Goal: Task Accomplishment & Management: Manage account settings

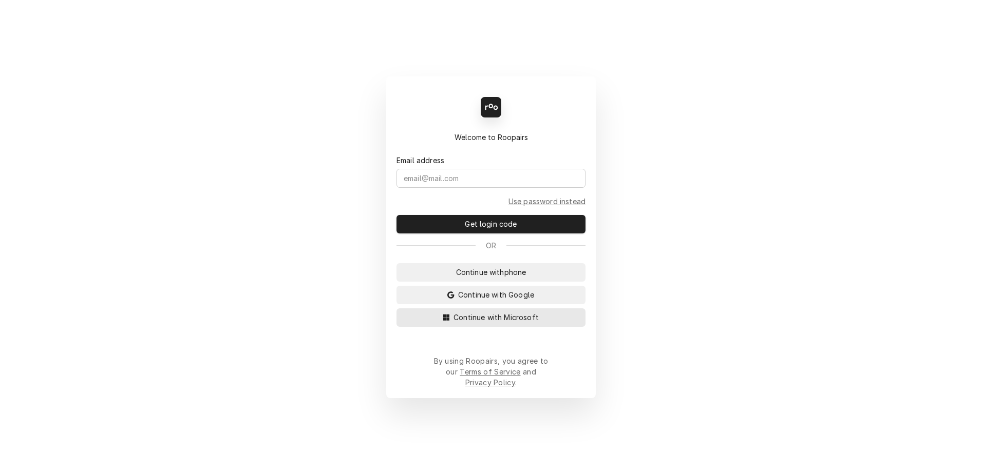
click at [471, 321] on span "Continue with Microsoft" at bounding box center [495, 317] width 89 height 11
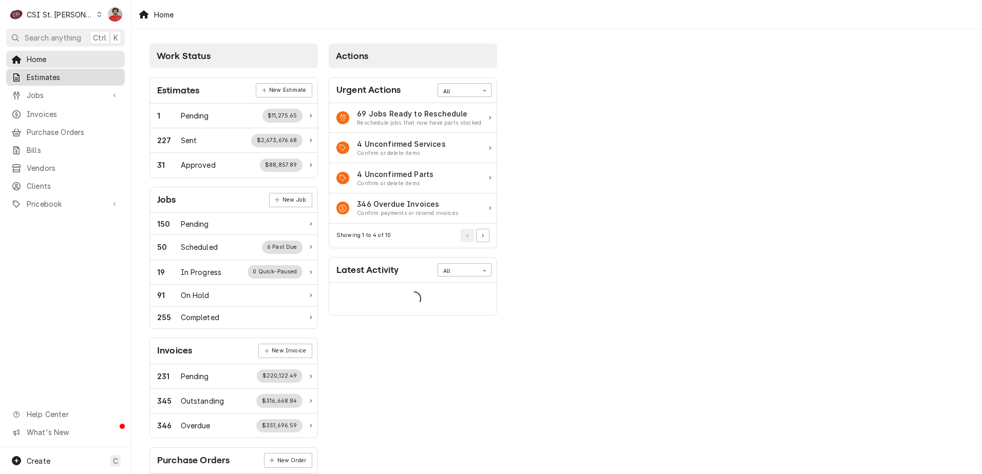
click at [64, 77] on span "Estimates" at bounding box center [73, 77] width 93 height 11
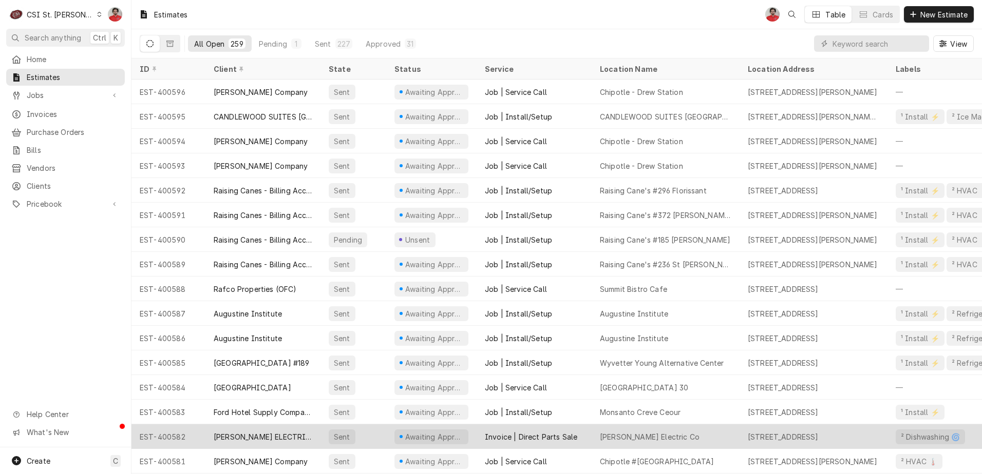
click at [300, 429] on div "[PERSON_NAME] ELECTRIC CO" at bounding box center [262, 437] width 115 height 25
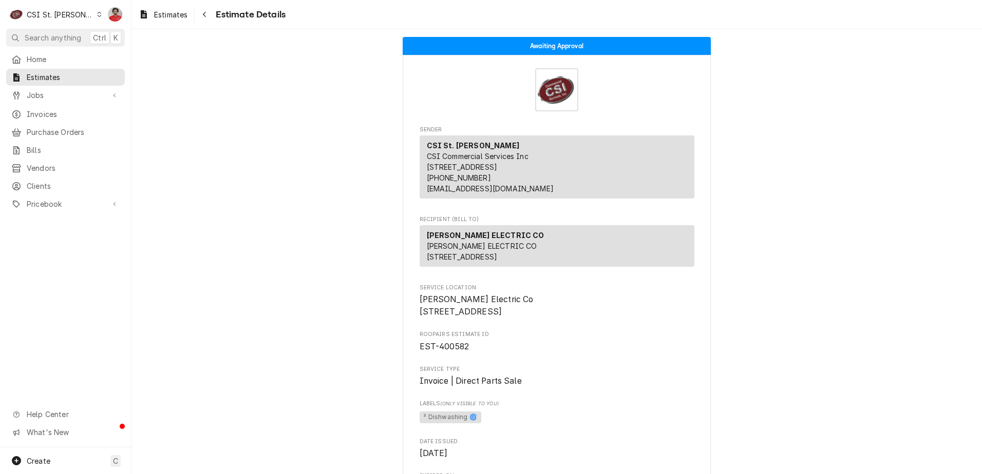
scroll to position [308, 0]
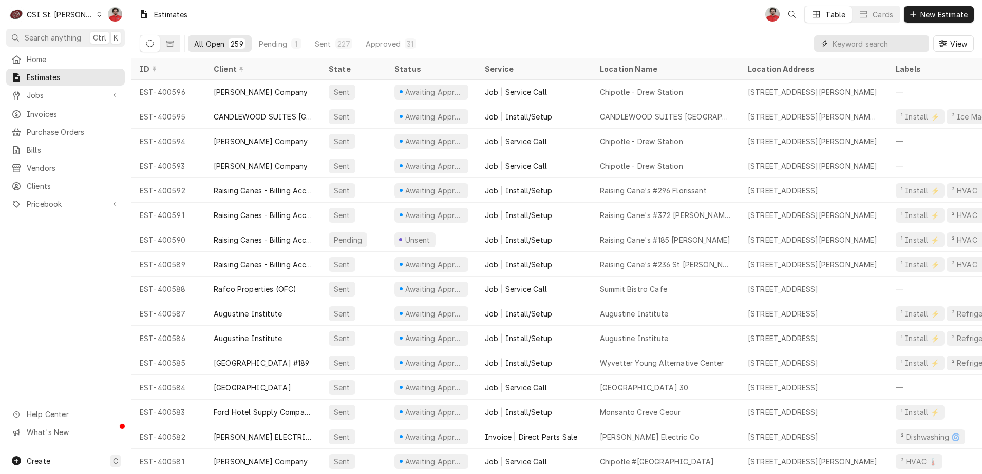
click at [885, 42] on input "Dynamic Content Wrapper" at bounding box center [877, 43] width 91 height 16
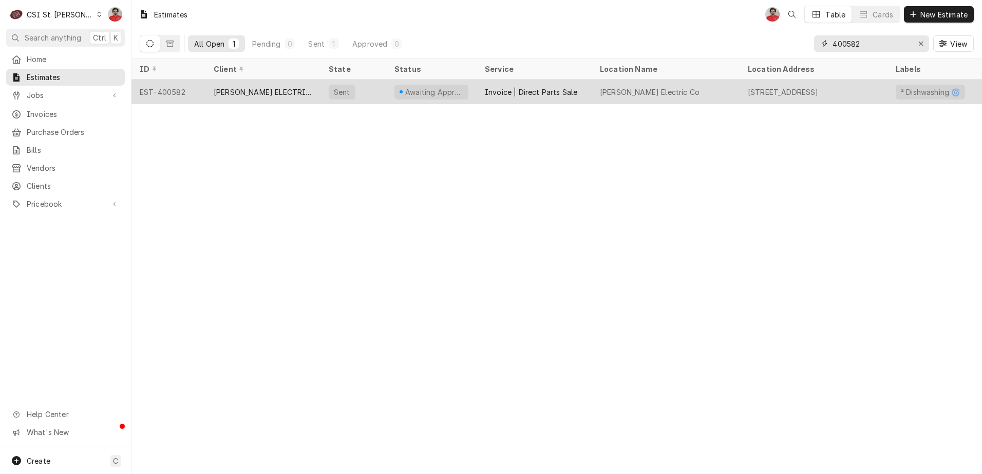
type input "400582"
click at [698, 93] on div "Sandner Electric Co" at bounding box center [666, 92] width 148 height 25
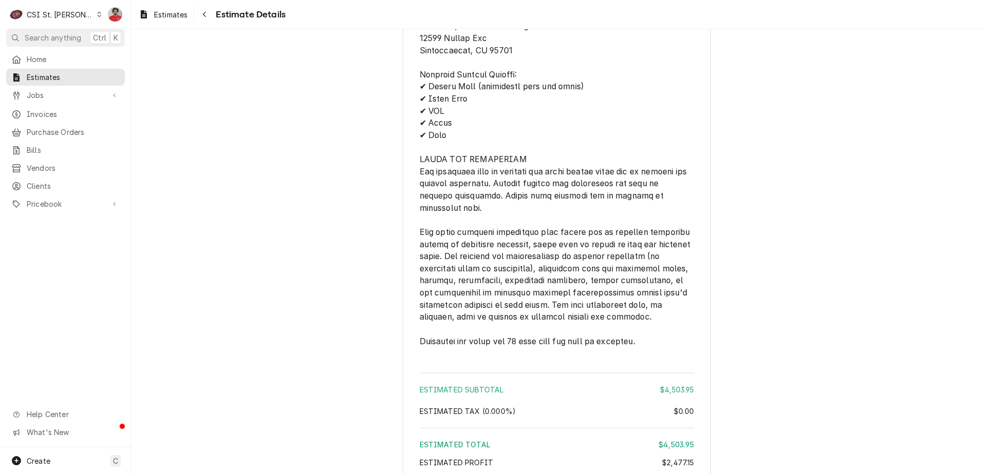
scroll to position [1200, 0]
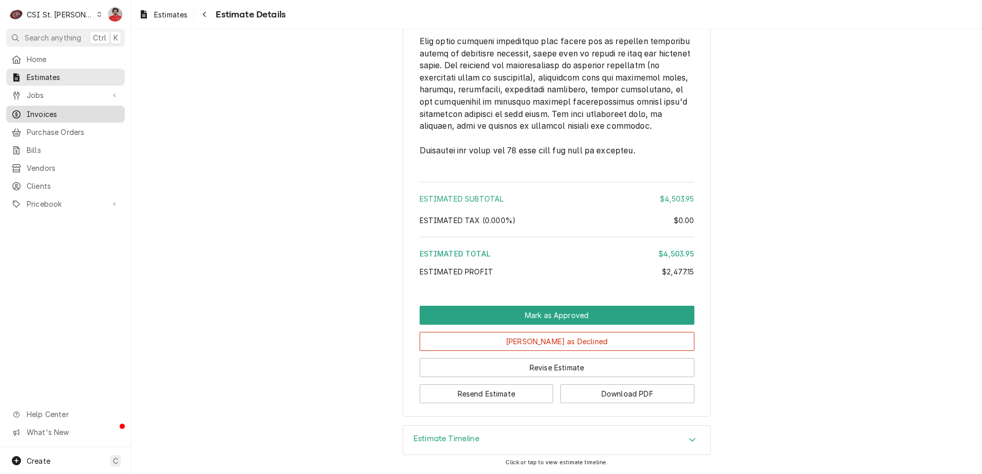
click at [40, 118] on link "Invoices" at bounding box center [65, 114] width 119 height 17
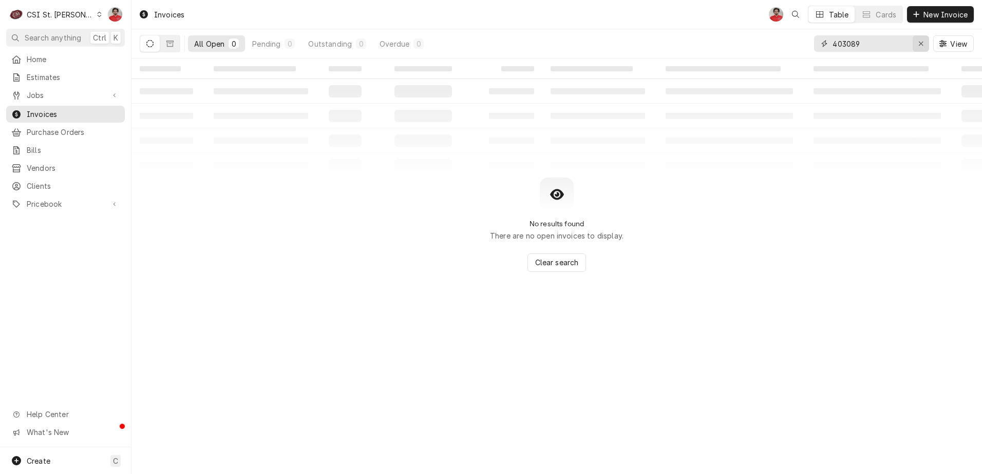
click at [918, 46] on div "Erase input" at bounding box center [921, 44] width 10 height 10
click at [897, 46] on input "Dynamic Content Wrapper" at bounding box center [880, 43] width 97 height 16
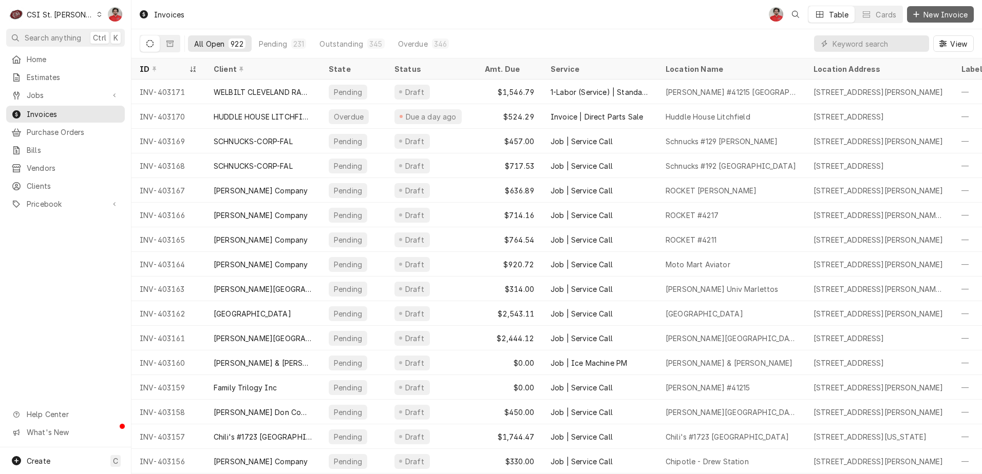
click at [924, 11] on span "New Invoice" at bounding box center [945, 14] width 48 height 11
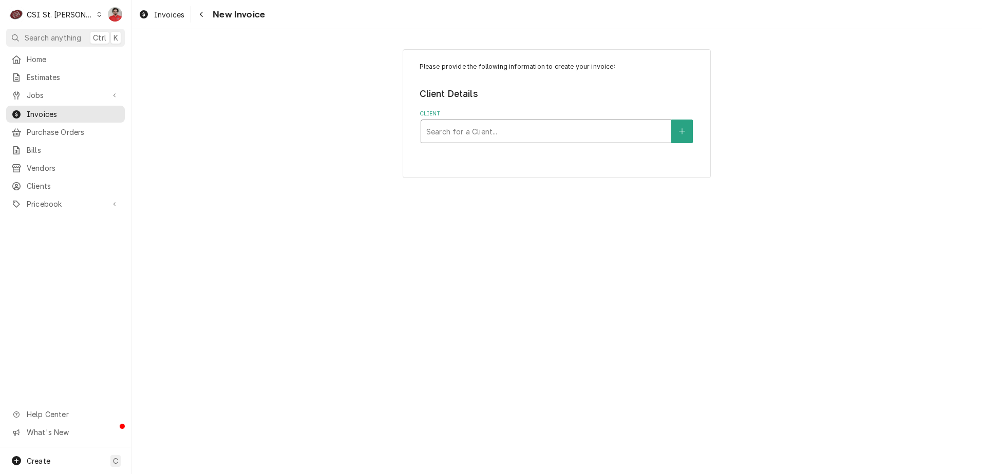
click at [478, 136] on div "Client" at bounding box center [545, 131] width 239 height 18
type input "s"
type input "electric"
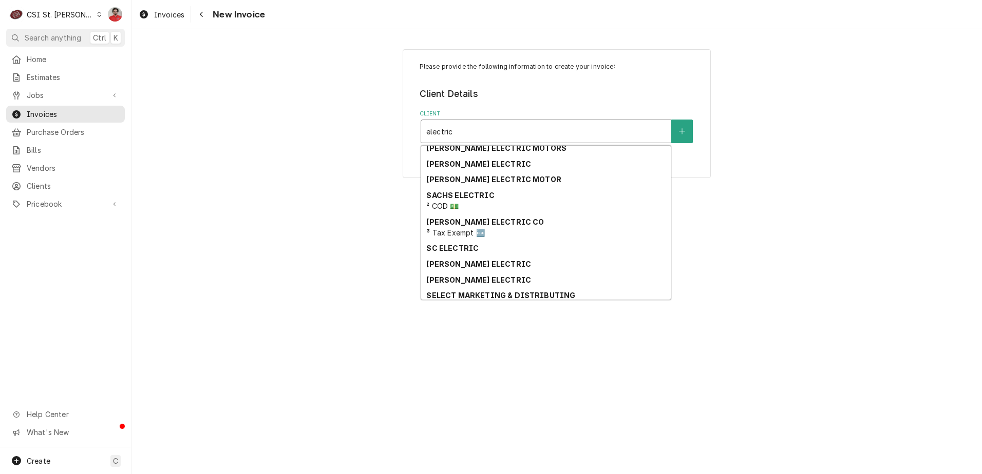
scroll to position [518, 0]
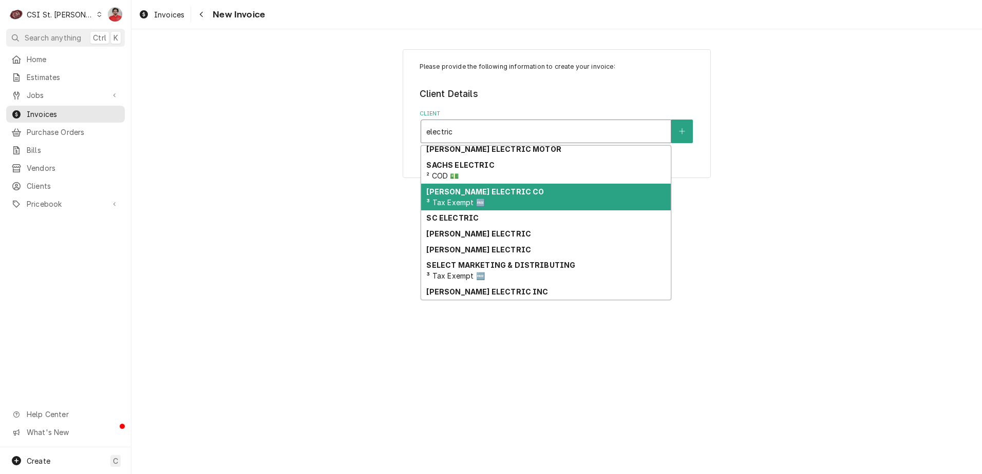
click at [518, 202] on div "SANDNER ELECTRIC CO ³ Tax Exempt 🆓" at bounding box center [546, 197] width 250 height 27
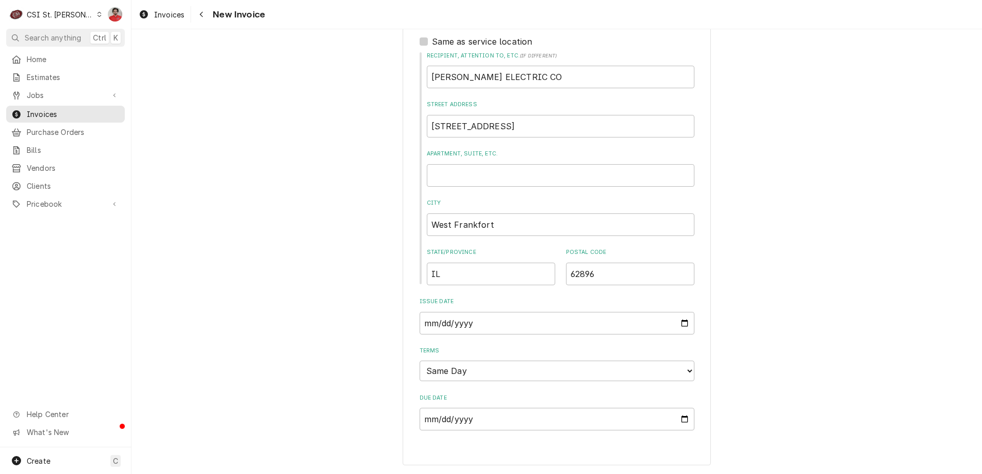
scroll to position [177, 0]
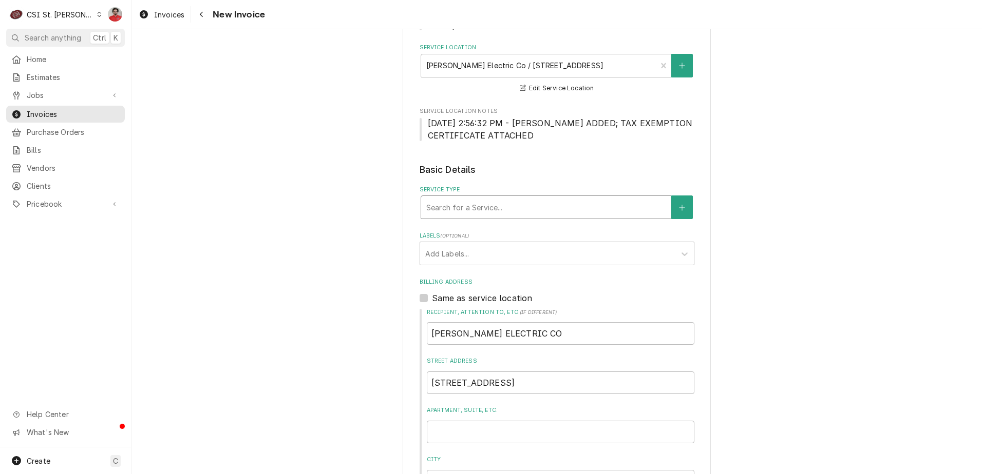
click at [460, 205] on div "Service Type" at bounding box center [545, 207] width 239 height 18
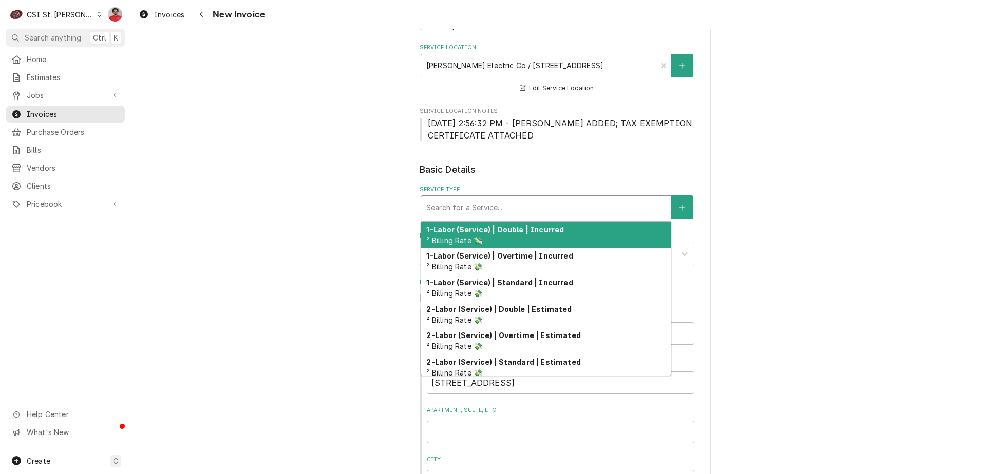
click at [460, 205] on div "Service Type" at bounding box center [545, 207] width 239 height 18
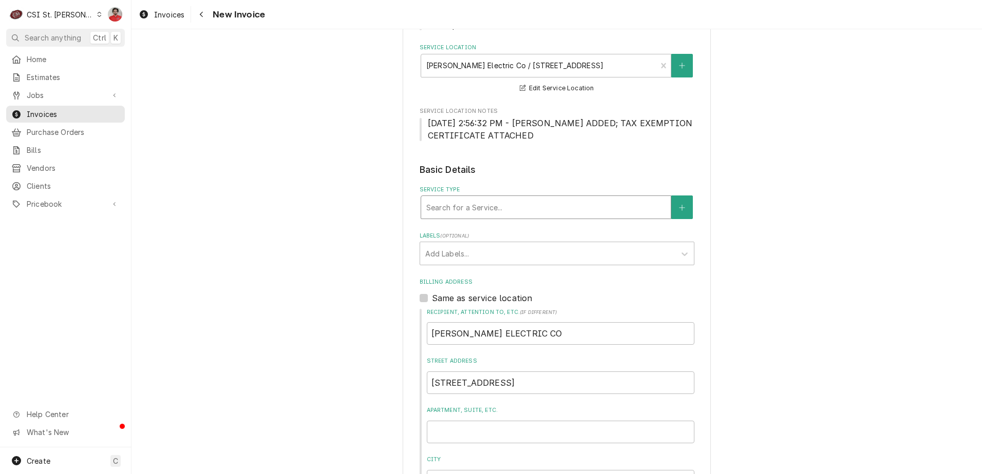
click at [462, 205] on div "Service Type" at bounding box center [545, 207] width 239 height 18
type input "direct sale"
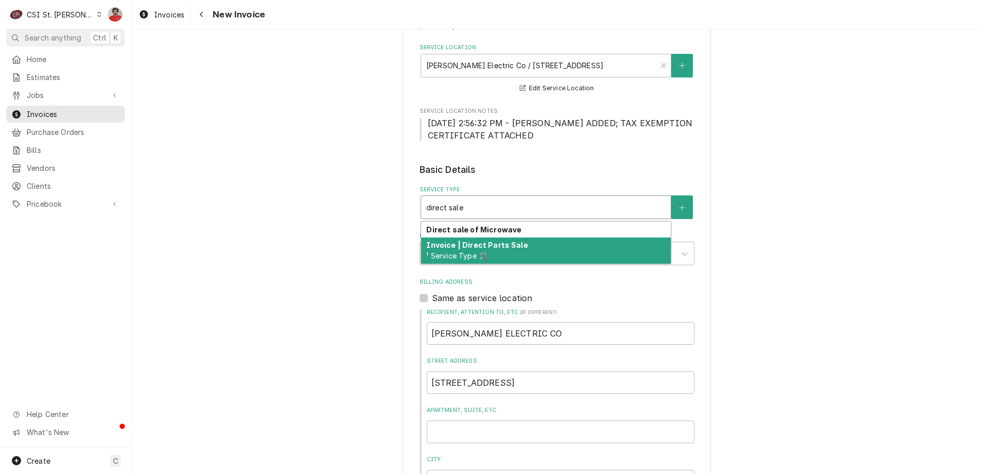
click at [469, 250] on strong "Invoice | Direct Parts Sale" at bounding box center [476, 245] width 101 height 9
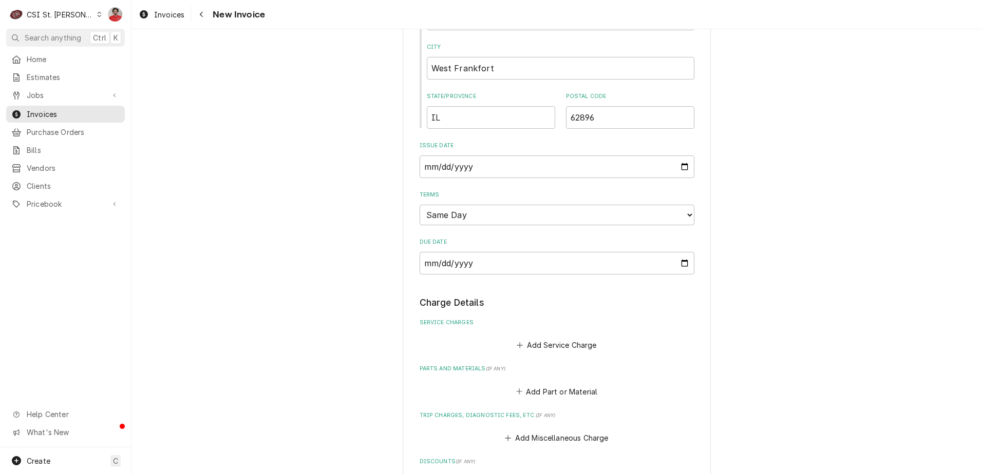
scroll to position [639, 0]
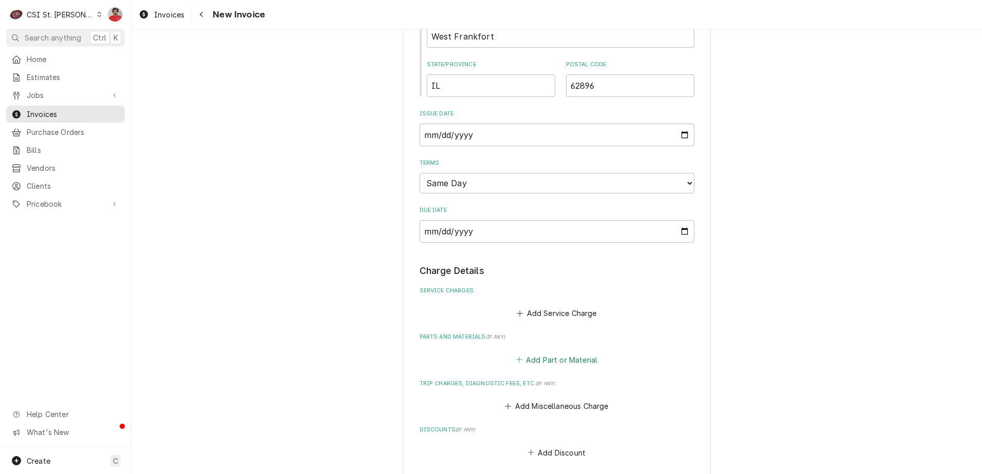
click at [549, 366] on button "Add Part or Material" at bounding box center [556, 360] width 85 height 14
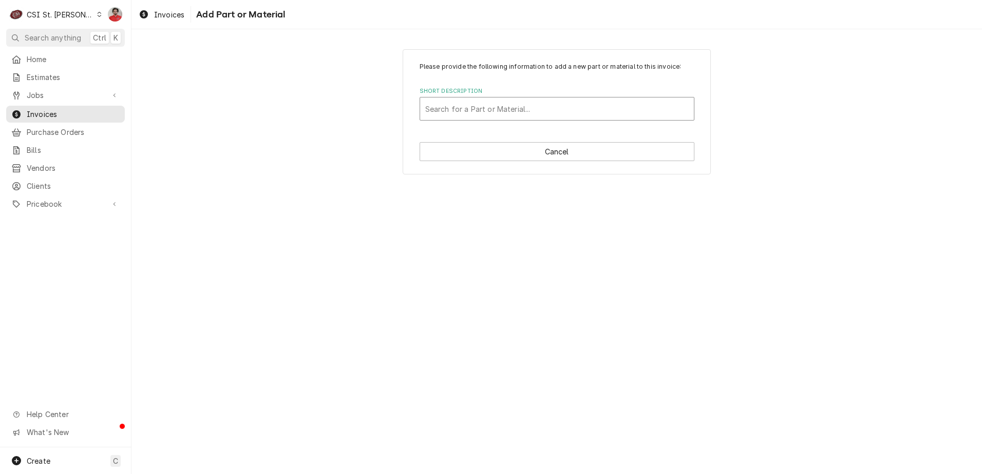
click at [487, 108] on div "Short Description" at bounding box center [556, 109] width 263 height 18
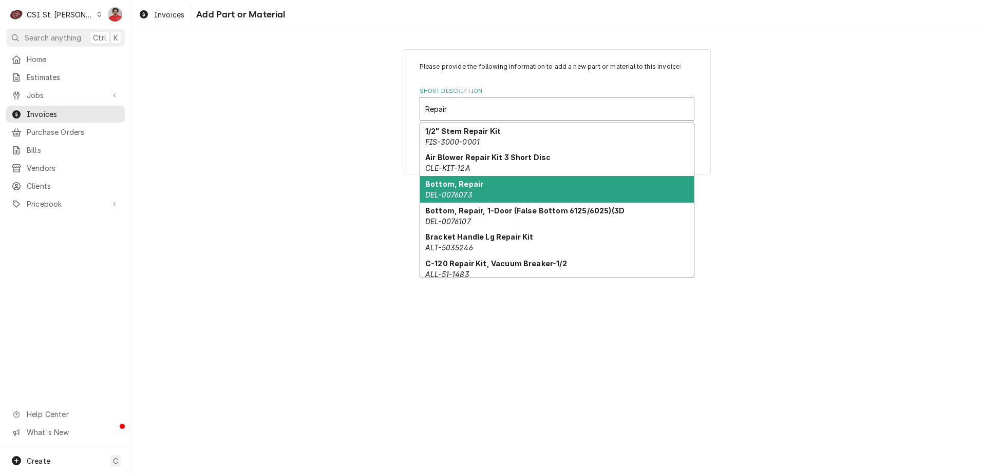
type input "Repair"
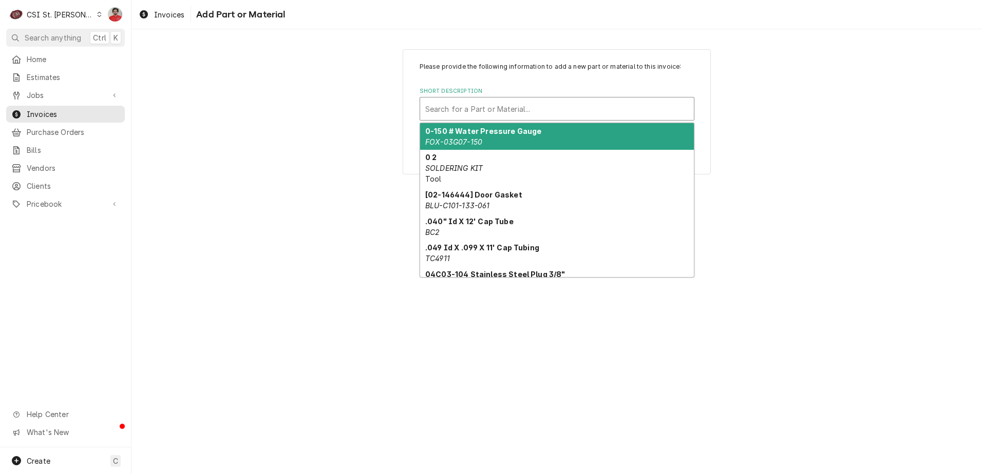
click at [452, 100] on div "Short Description" at bounding box center [556, 109] width 263 height 18
click at [237, 143] on div "Please provide the following information to add a new part or material to this …" at bounding box center [556, 111] width 850 height 143
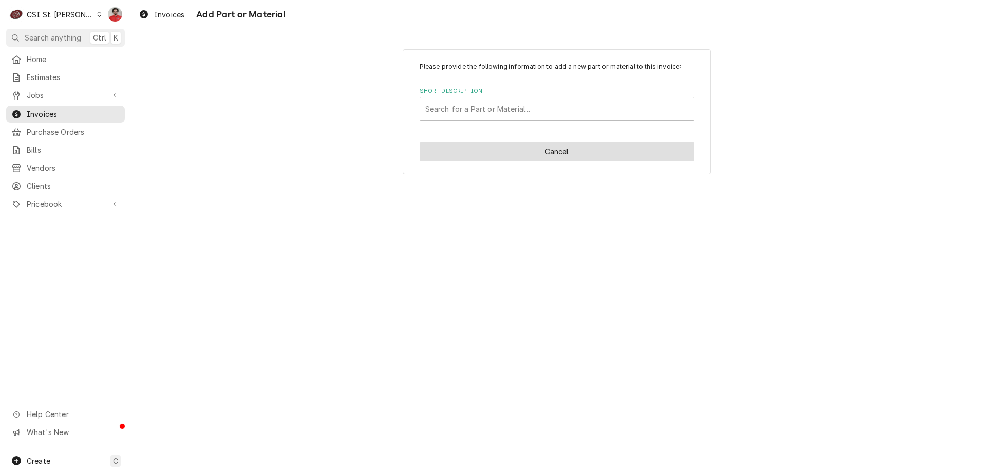
click at [544, 144] on button "Cancel" at bounding box center [557, 151] width 275 height 19
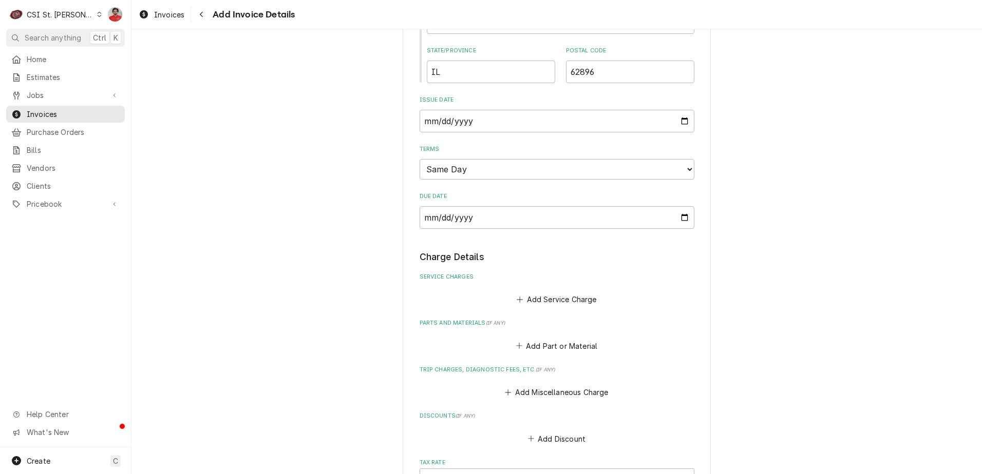
scroll to position [719, 0]
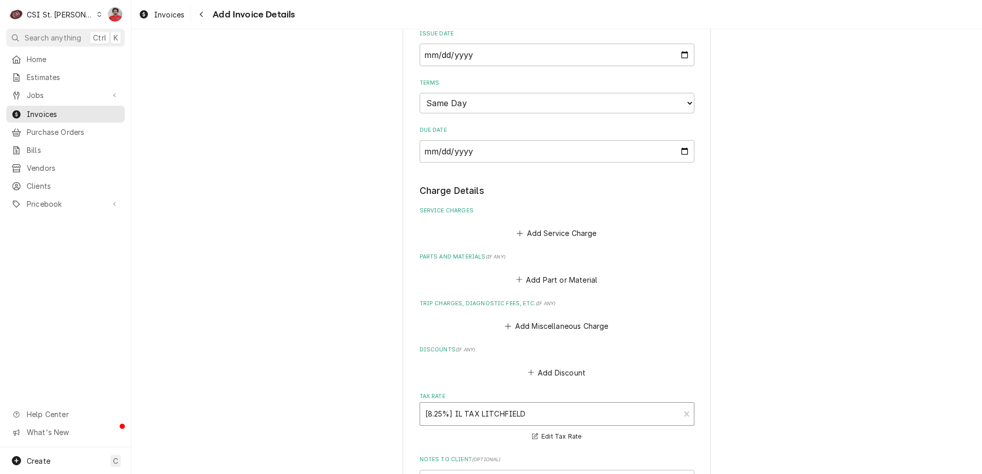
click at [535, 407] on div "Tax Rate" at bounding box center [550, 414] width 250 height 18
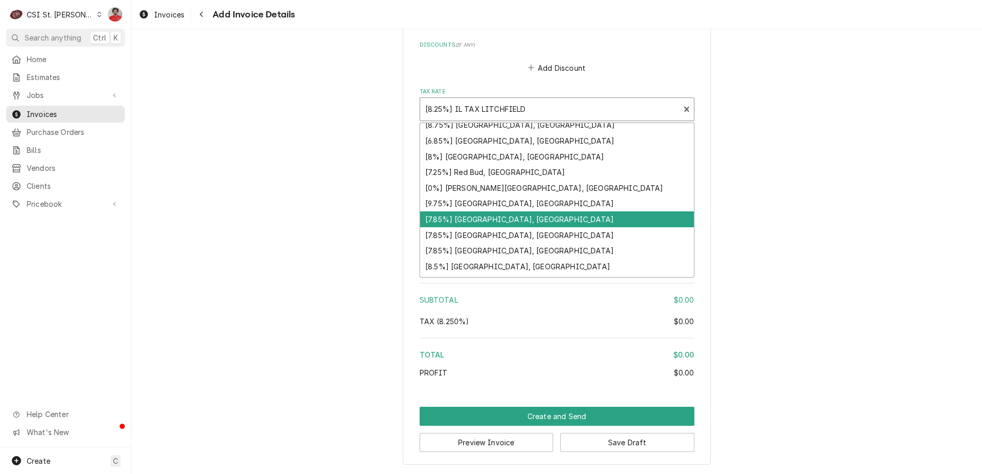
scroll to position [475, 0]
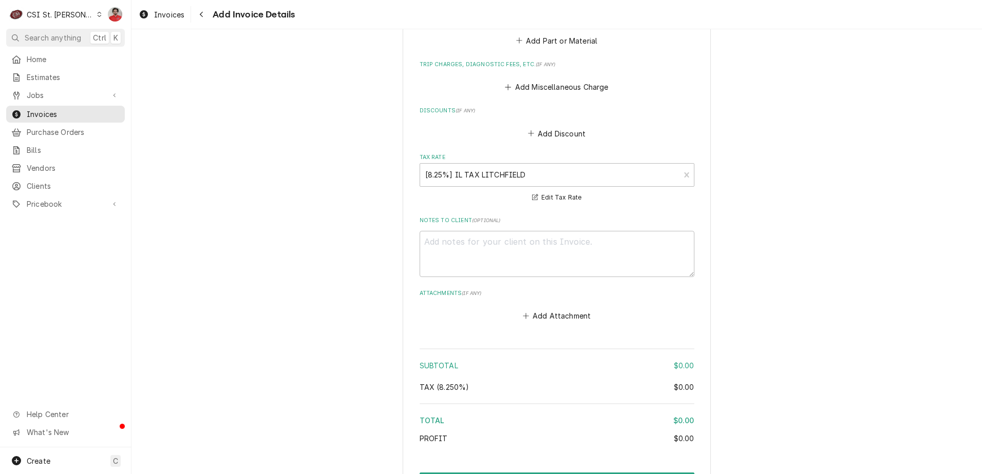
scroll to position [973, 0]
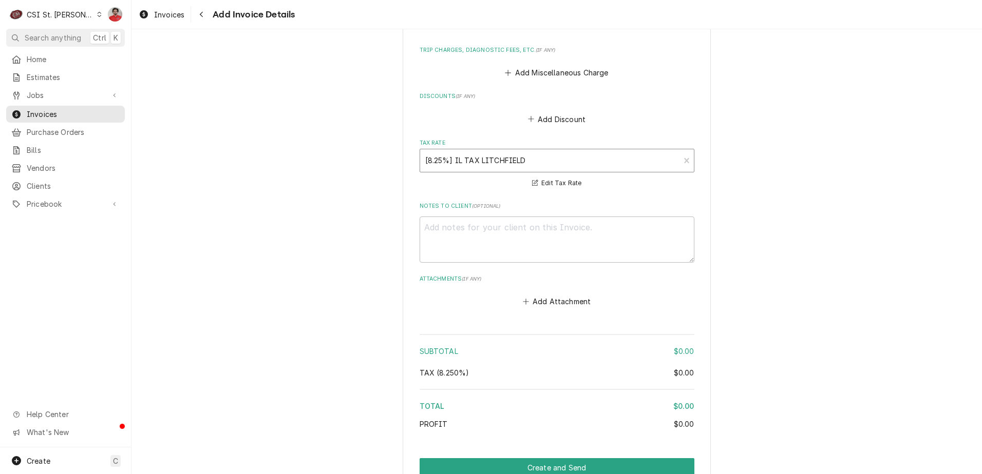
click at [592, 159] on div "Tax Rate" at bounding box center [550, 160] width 250 height 18
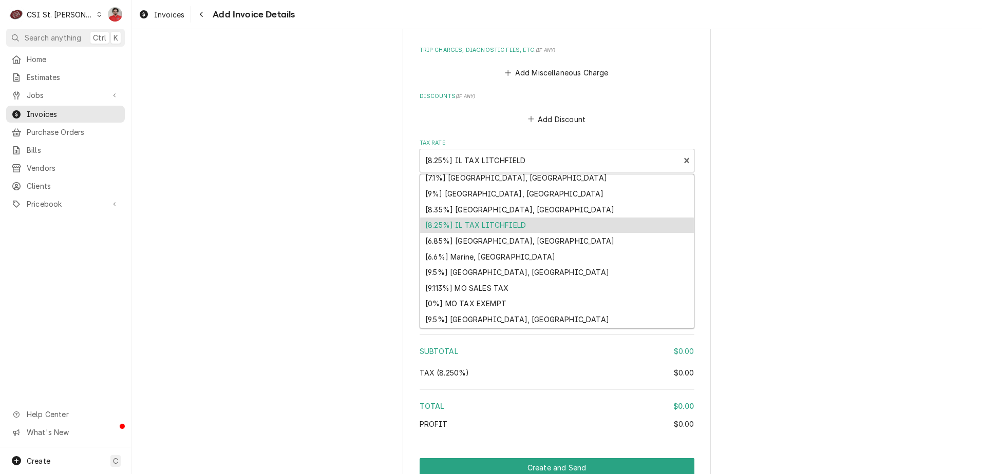
scroll to position [270, 0]
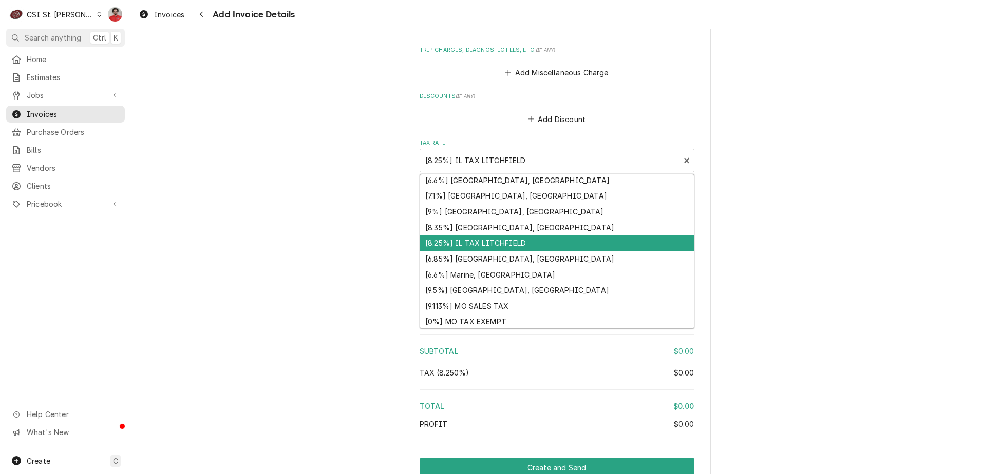
click at [554, 236] on div "[8.25%] IL TAX LITCHFIELD" at bounding box center [557, 244] width 274 height 16
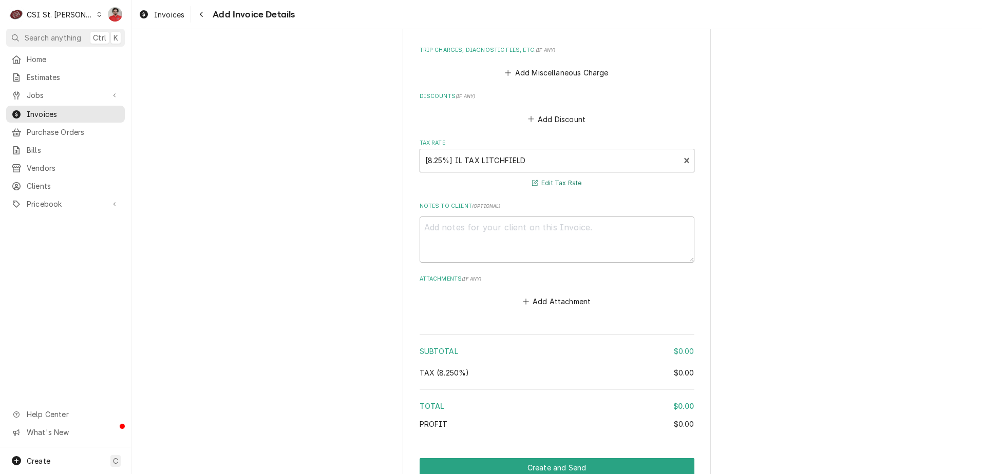
click at [543, 186] on button "Edit Tax Rate" at bounding box center [556, 183] width 53 height 13
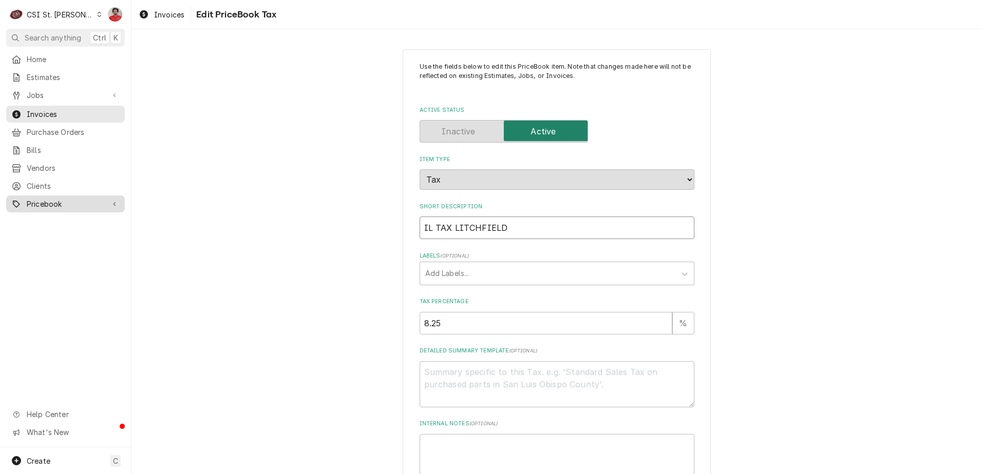
drag, startPoint x: 517, startPoint y: 226, endPoint x: 107, endPoint y: 202, distance: 410.5
click at [107, 202] on div "C CSI St. Louis NF Search anything Ctrl K Home Estimates Jobs Jobs Job Series I…" at bounding box center [491, 237] width 982 height 474
type textarea "x"
type input "I"
type textarea "x"
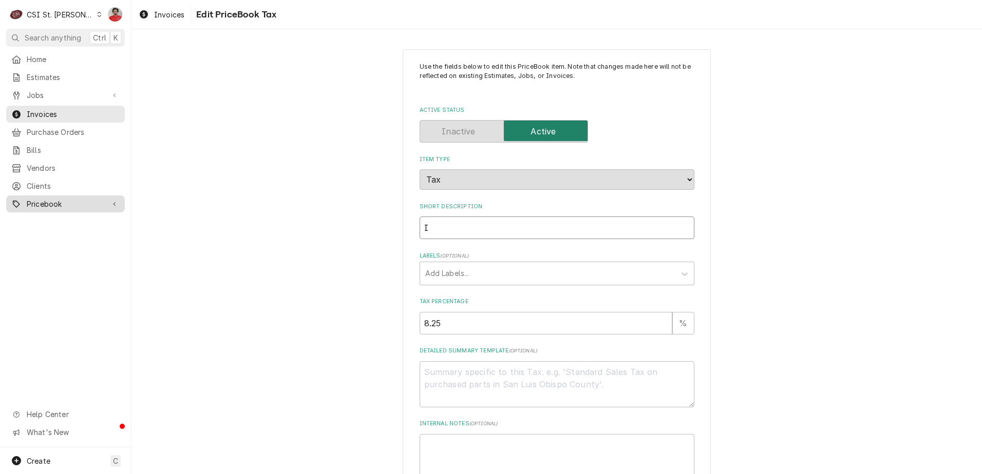
type input "IL"
type textarea "x"
type input "IL"
type textarea "x"
type input "IL T"
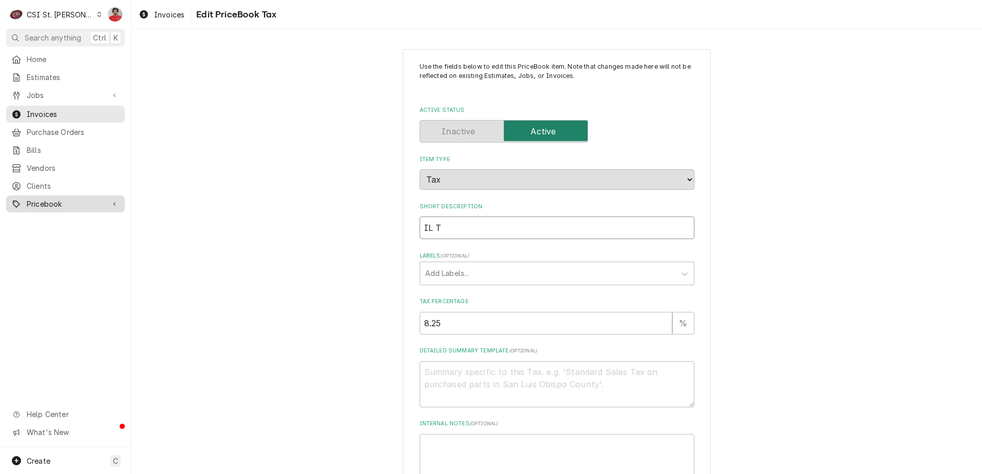
type textarea "x"
type input "IL TA"
type textarea "x"
type input "IL TAX"
type textarea "x"
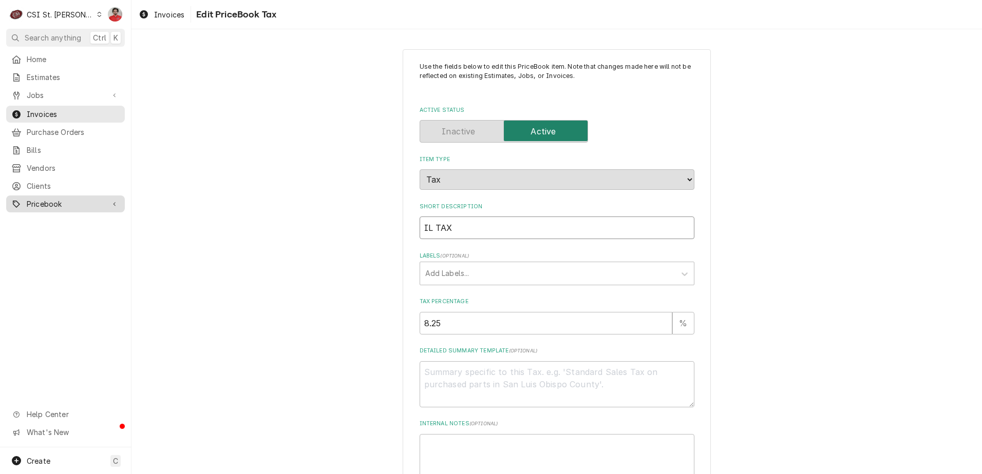
type input "IL TAX"
type textarea "x"
type input "IL TAX E"
type textarea "x"
type input "IL TAX EX"
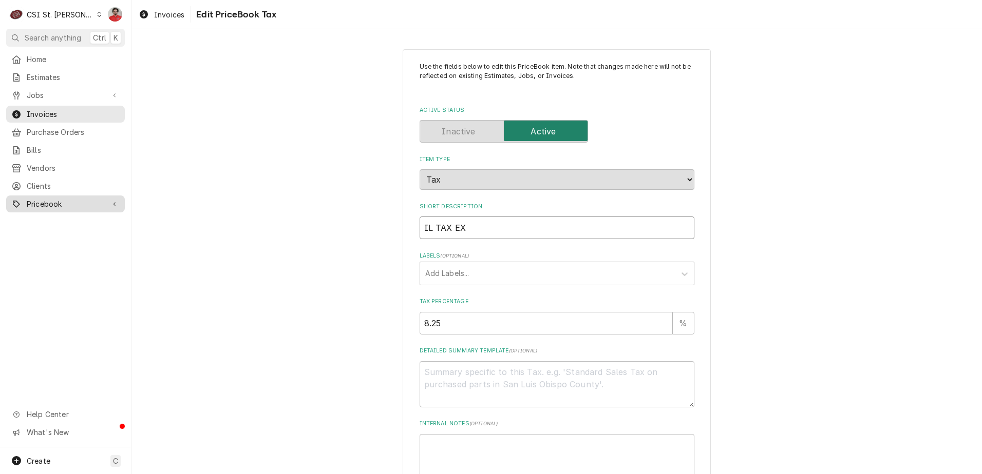
type textarea "x"
type input "IL TAX EXE"
type textarea "x"
type input "IL TAX EXEM"
type textarea "x"
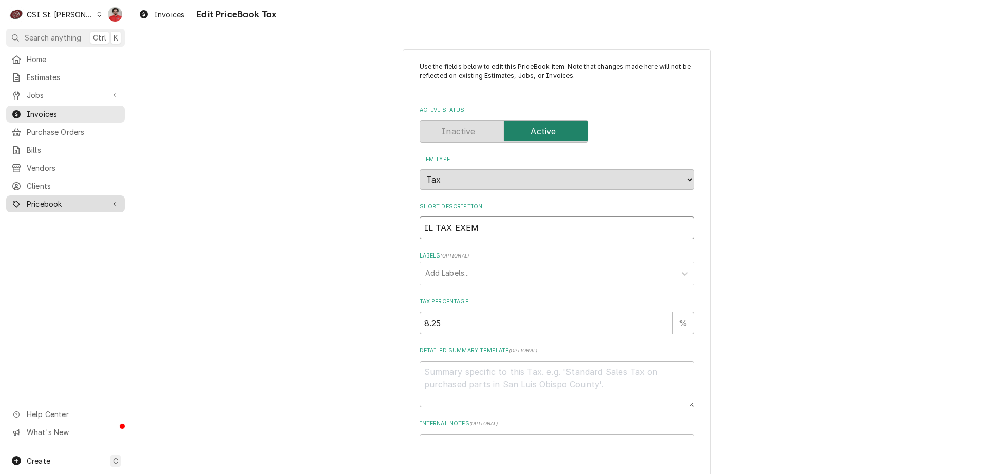
type input "IL TAX EXEMP"
type textarea "x"
type input "IL TAX EXEMPT"
drag, startPoint x: 414, startPoint y: 320, endPoint x: 390, endPoint y: 319, distance: 24.2
click at [390, 319] on div "Use the fields below to edit this PriceBook item. Note that changes made here w…" at bounding box center [556, 332] width 850 height 585
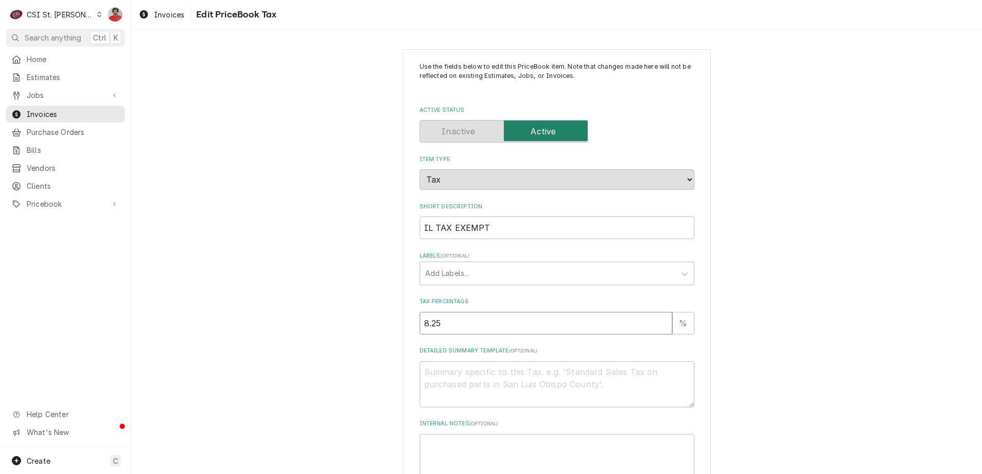
type textarea "x"
type input "0"
click at [390, 319] on div "Use the fields below to edit this PriceBook item. Note that changes made here w…" at bounding box center [556, 332] width 850 height 585
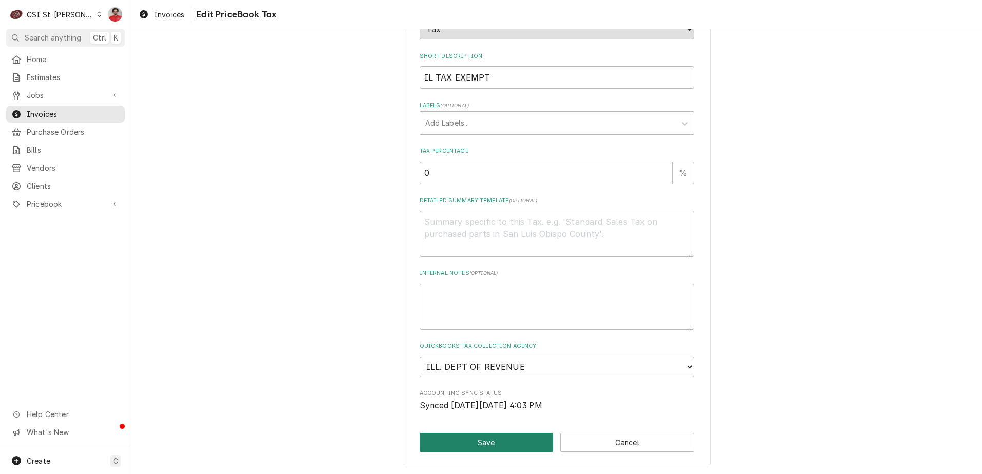
click at [456, 439] on button "Save" at bounding box center [487, 442] width 134 height 19
type textarea "x"
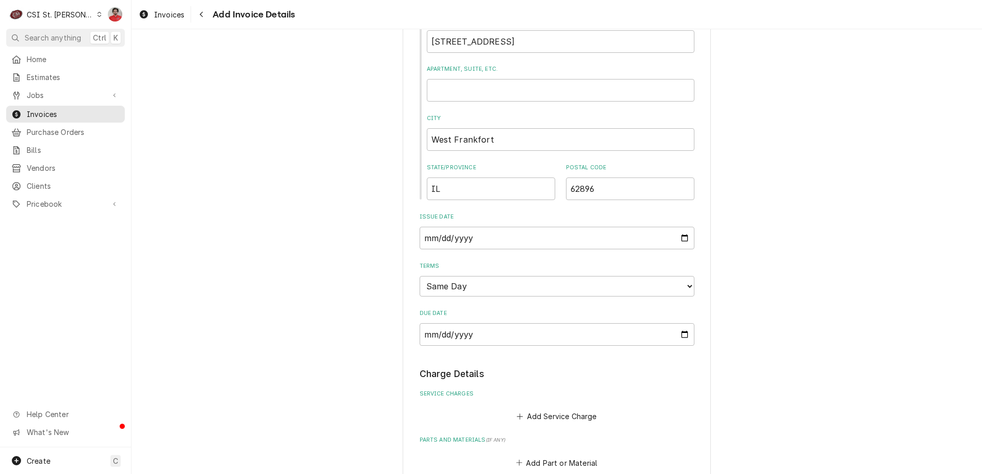
scroll to position [408, 0]
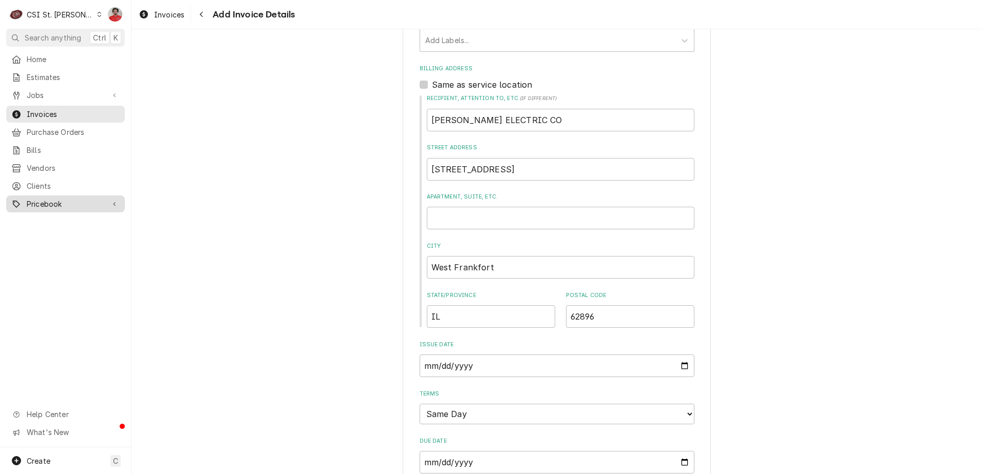
drag, startPoint x: 44, startPoint y: 196, endPoint x: 31, endPoint y: 202, distance: 14.2
click at [12, 231] on div "Home Estimates Jobs Jobs Job Series Invoices Purchase Orders Bills Vendors Clie…" at bounding box center [65, 249] width 131 height 397
click at [32, 198] on div "Pricebook" at bounding box center [65, 204] width 115 height 13
click at [44, 235] on span "Parts & Materials" at bounding box center [73, 240] width 93 height 11
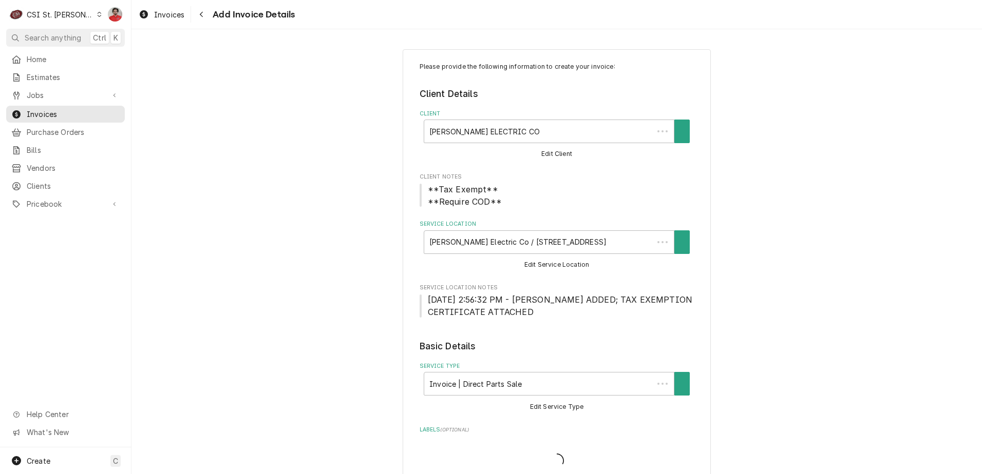
type textarea "x"
click at [49, 205] on link "Pricebook" at bounding box center [65, 204] width 119 height 17
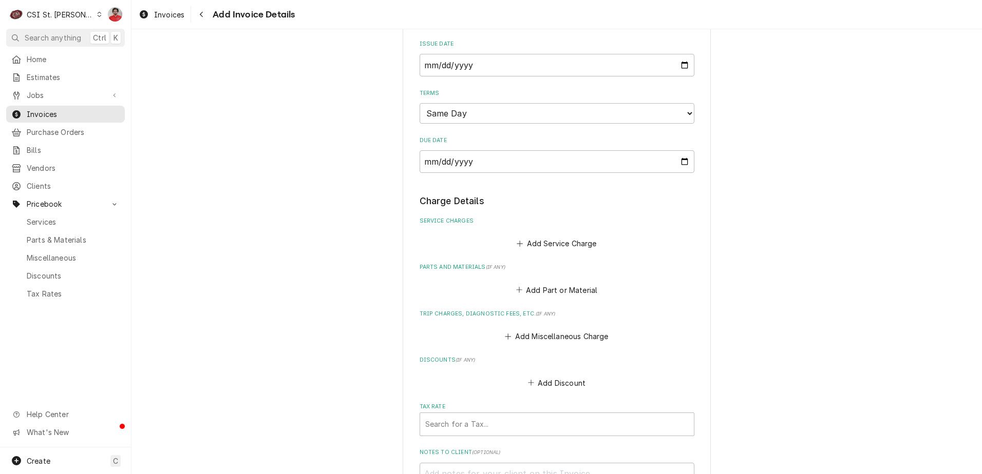
scroll to position [668, 0]
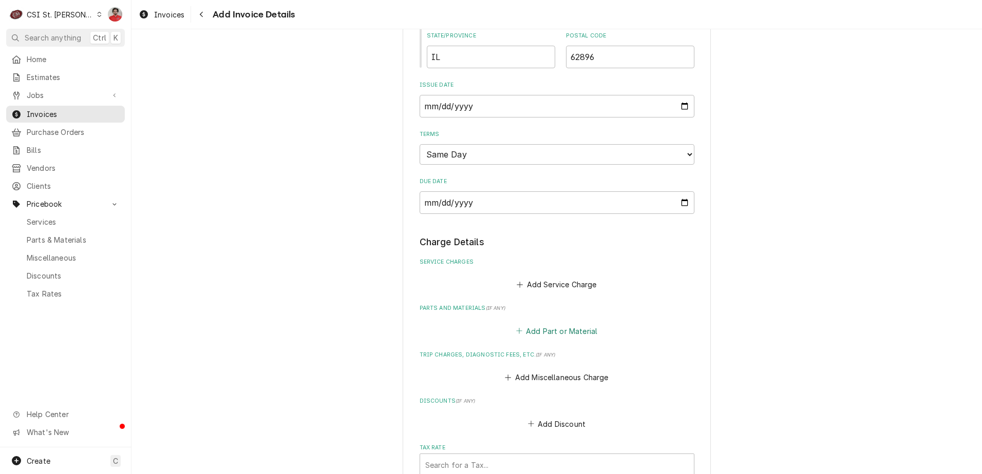
click at [516, 332] on icon "Parts and Materials" at bounding box center [519, 331] width 6 height 7
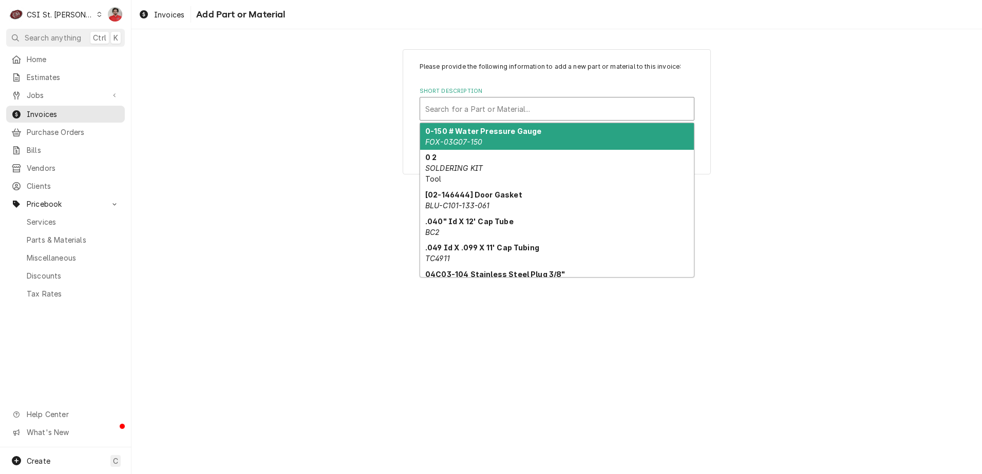
click at [482, 108] on div "Short Description" at bounding box center [556, 109] width 263 height 18
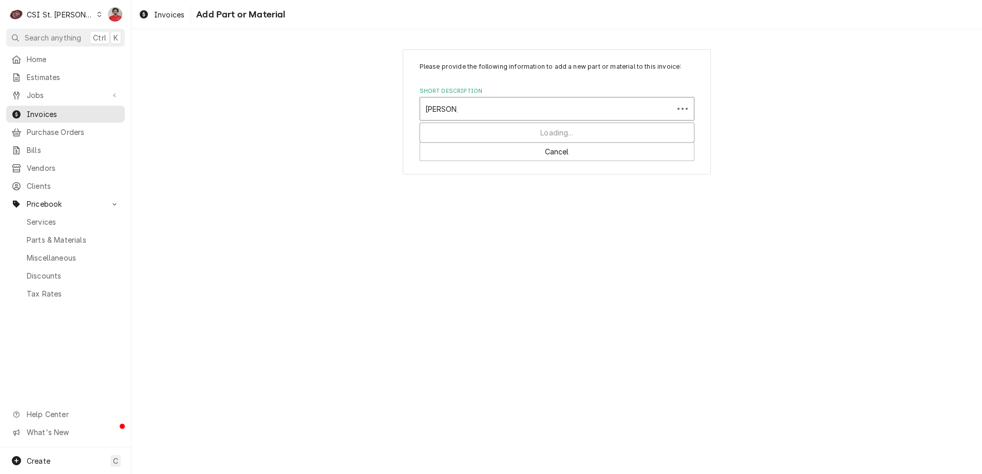
type input "sal-2357A"
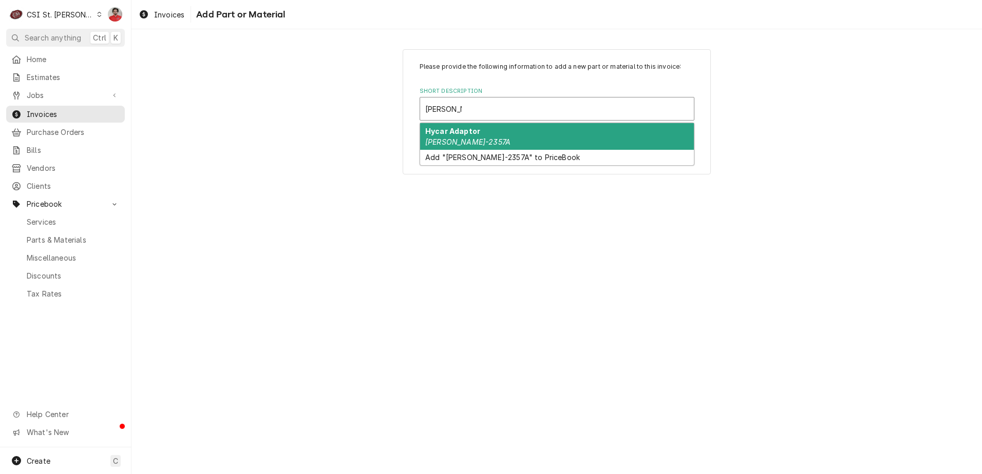
click at [485, 140] on div "Hycar Adaptor SAL-2357A" at bounding box center [557, 136] width 274 height 27
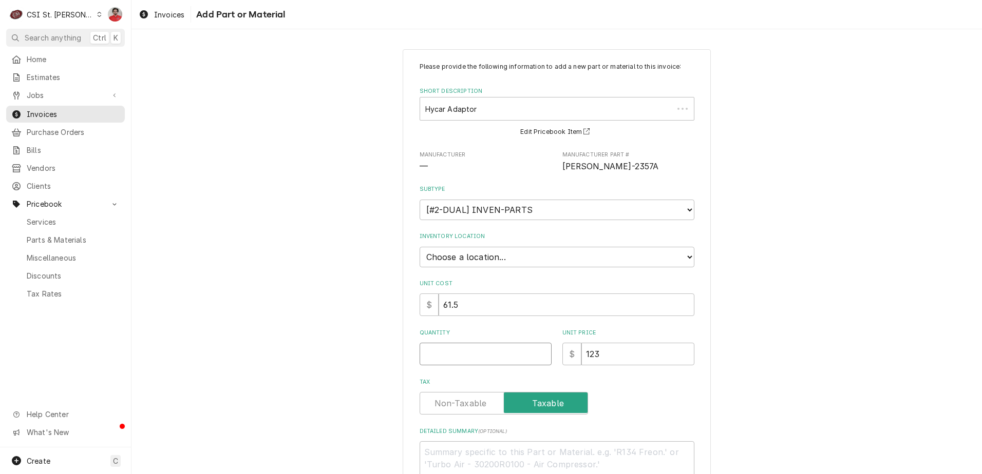
click at [484, 353] on input "Quantity" at bounding box center [486, 354] width 132 height 23
type textarea "x"
type input "1"
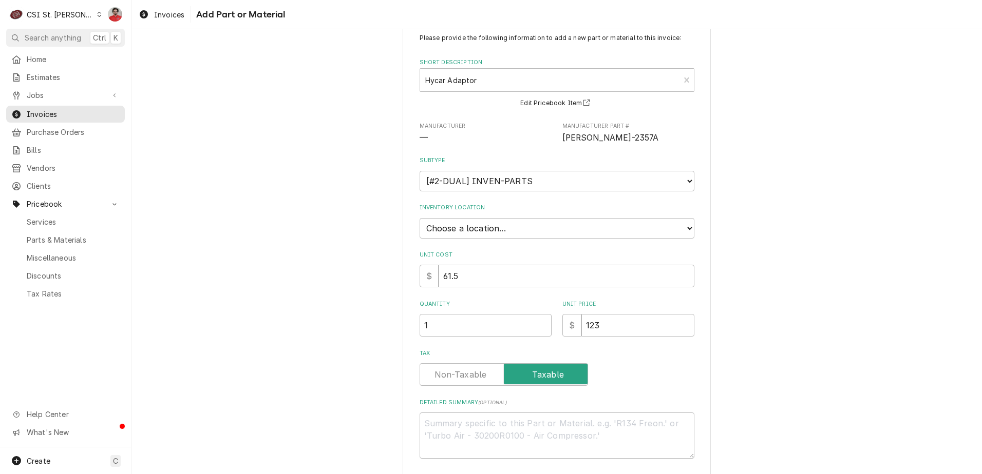
scroll to position [76, 0]
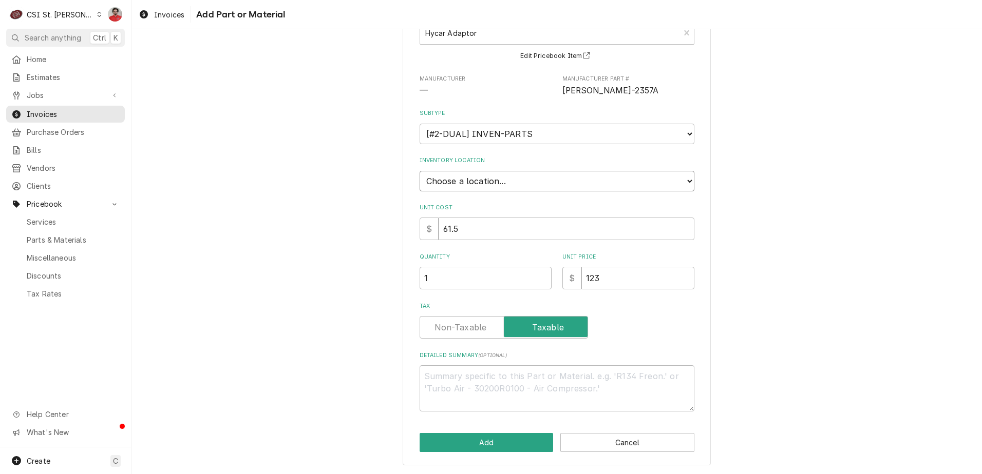
click at [472, 182] on select "Choose a location... 00 | STL WAREHOUSE 01 | CHUCK WAMBOLDT V#93 01 | COURTNEY …" at bounding box center [557, 181] width 275 height 21
select select "1370"
click at [420, 171] on select "Choose a location... 00 | STL WAREHOUSE 01 | CHUCK WAMBOLDT V#93 01 | COURTNEY …" at bounding box center [557, 181] width 275 height 21
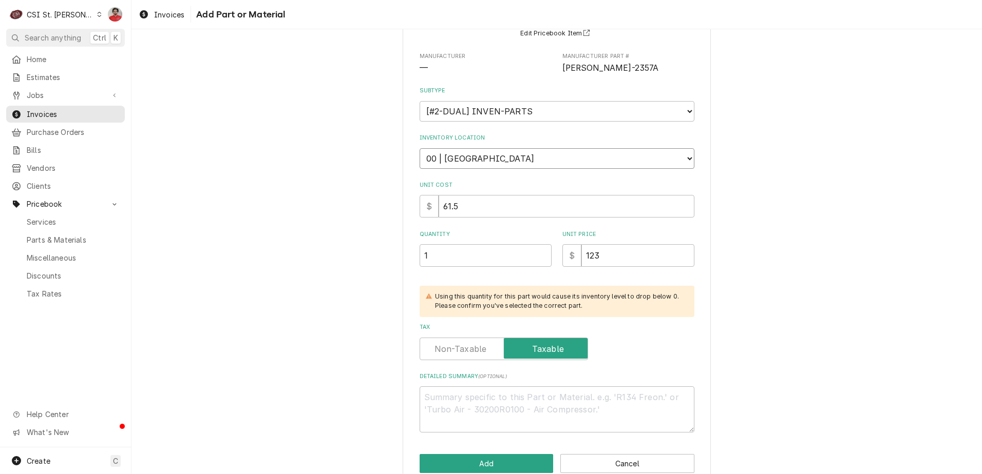
scroll to position [120, 0]
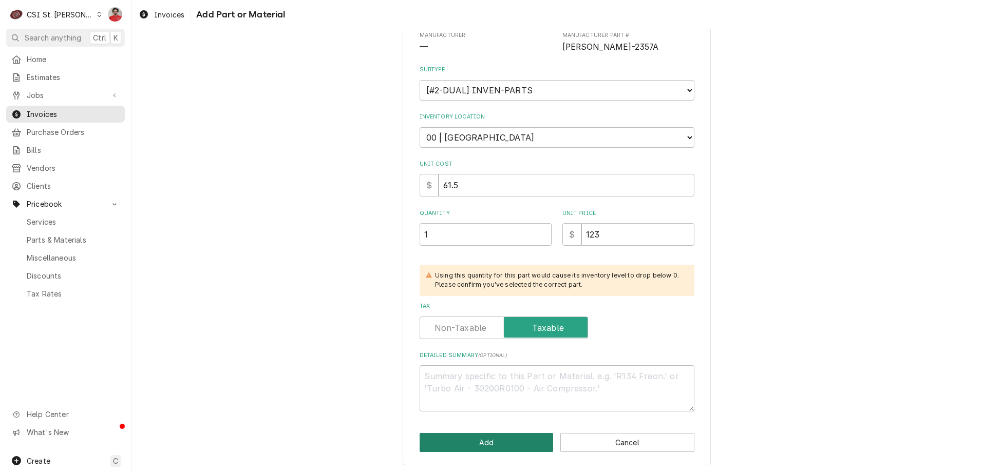
click at [477, 442] on button "Add" at bounding box center [487, 442] width 134 height 19
type textarea "x"
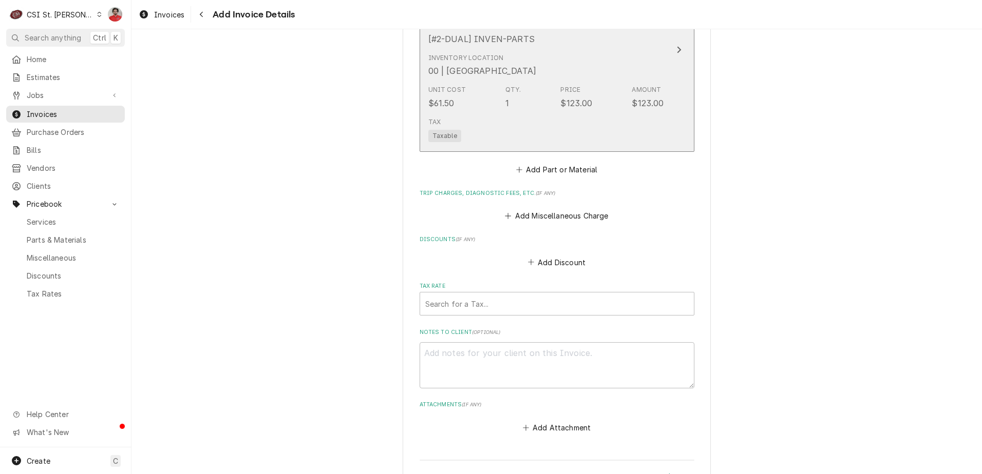
scroll to position [1066, 0]
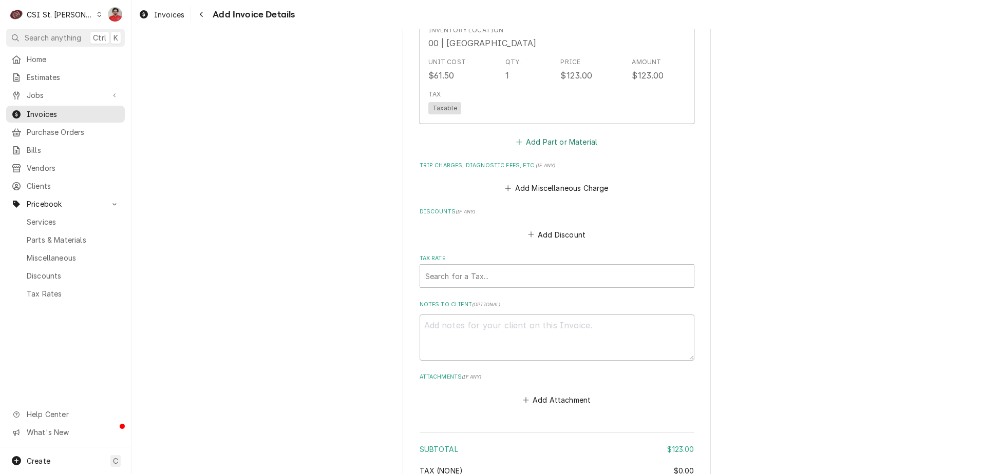
click at [519, 139] on icon "Parts and Materials" at bounding box center [519, 142] width 6 height 7
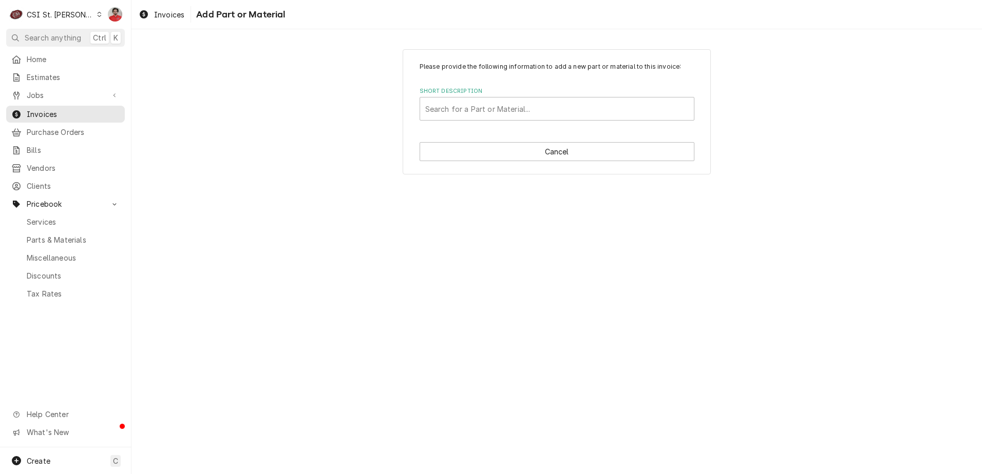
click at [511, 124] on div "Please provide the following information to add a new part or material to this …" at bounding box center [557, 111] width 308 height 125
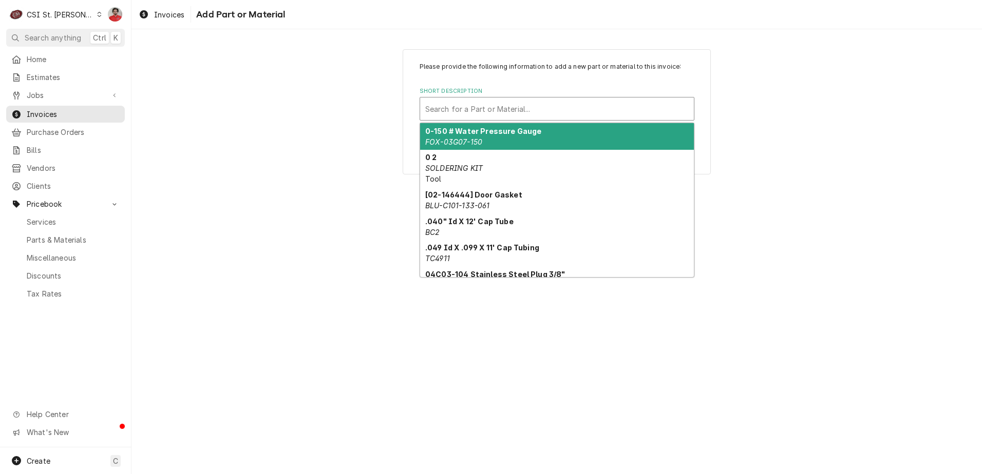
click at [497, 111] on div "Short Description" at bounding box center [556, 109] width 263 height 18
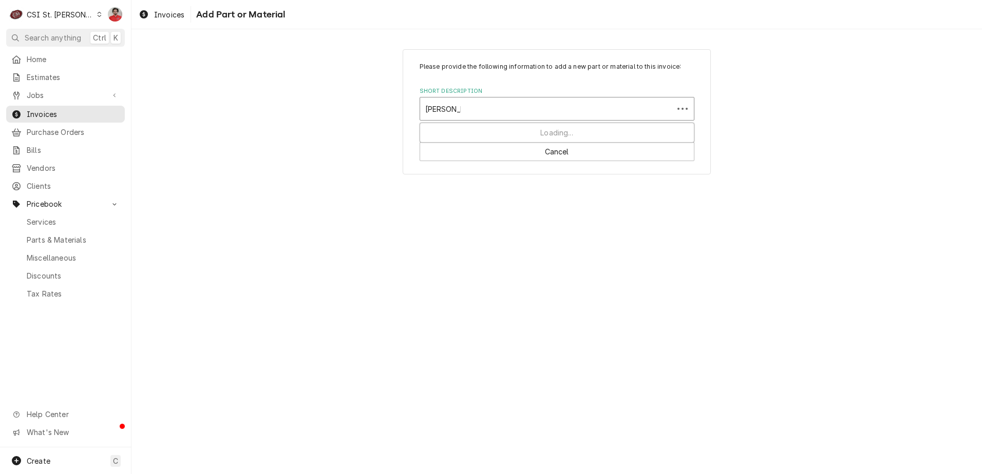
type input "SAL-2357A"
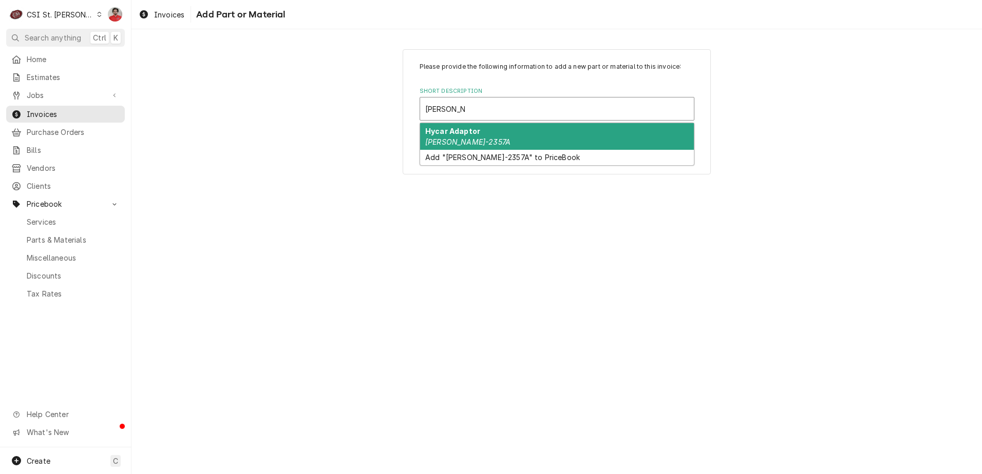
click at [490, 136] on div "Hycar Adaptor SAL-2357A" at bounding box center [557, 136] width 274 height 27
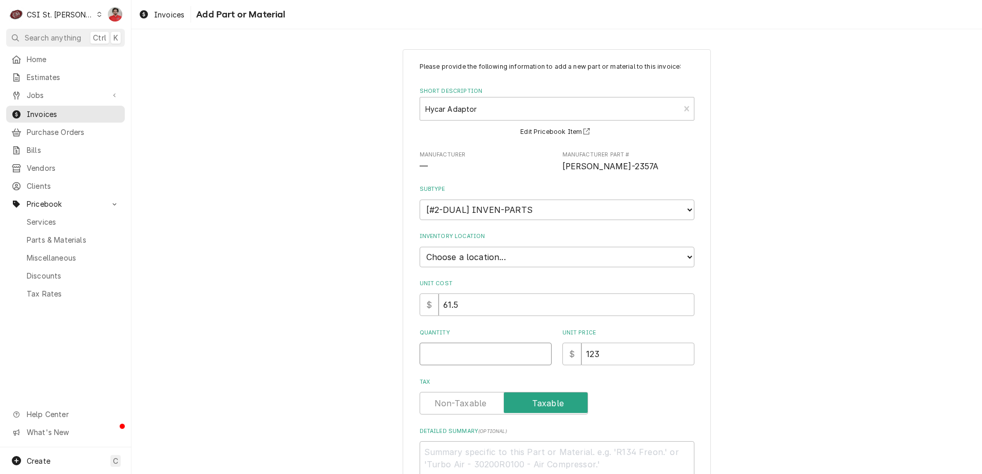
click at [477, 351] on input "Quantity" at bounding box center [486, 354] width 132 height 23
type textarea "x"
type input "1"
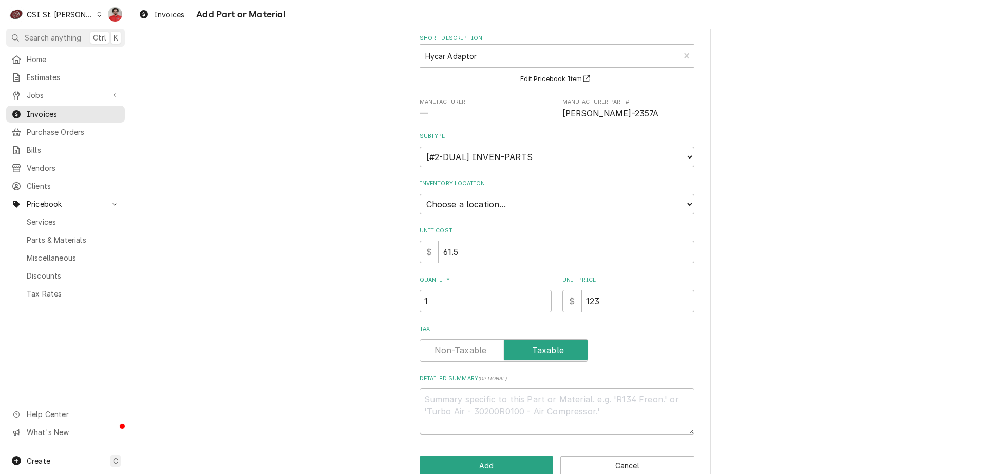
scroll to position [76, 0]
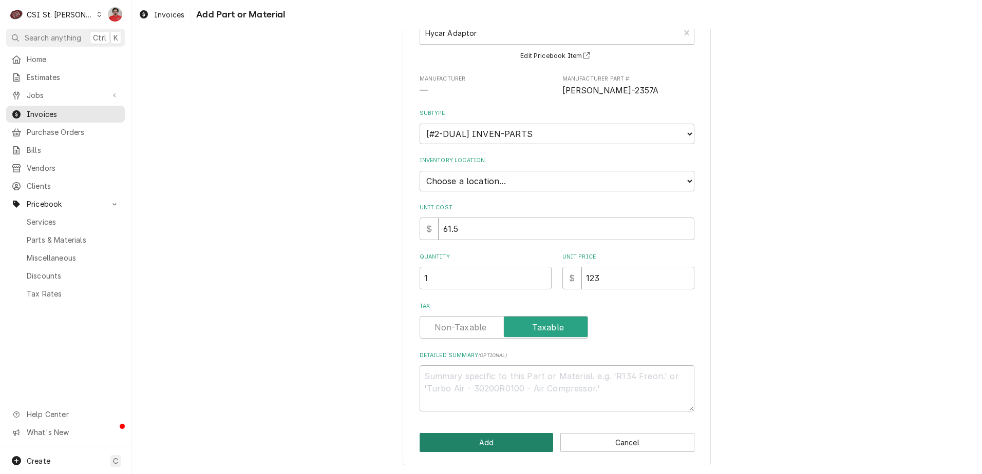
click at [475, 441] on button "Add" at bounding box center [487, 442] width 134 height 19
type textarea "x"
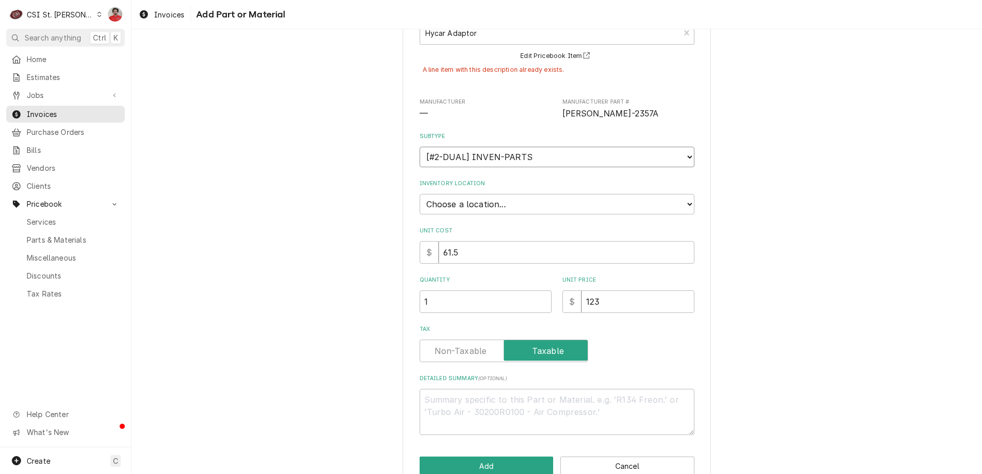
click at [501, 157] on select "Choose a subtype... [#2-DUAL] AFTERHRS-WH-CHG-2 [#2-DUAL] BEV-EQUIP [#2-DUAL] B…" at bounding box center [557, 157] width 275 height 21
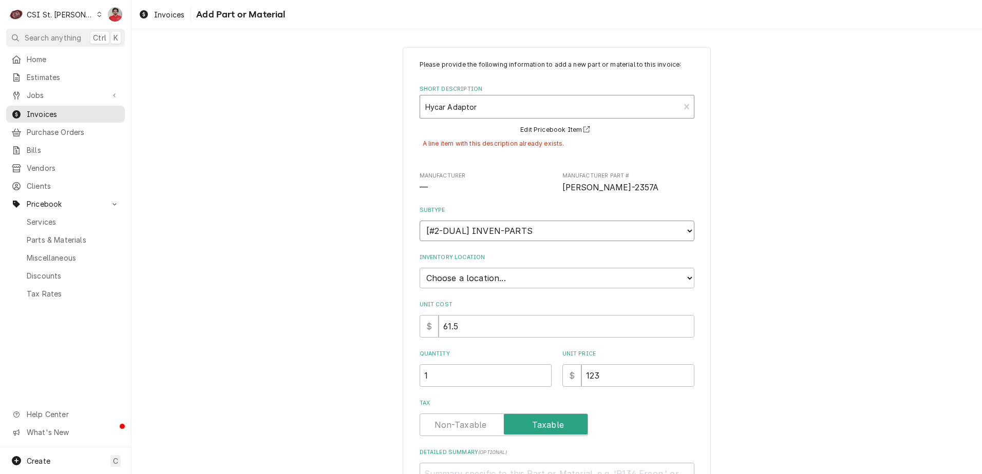
scroll to position [0, 0]
click at [510, 100] on div "Short Description" at bounding box center [550, 109] width 250 height 18
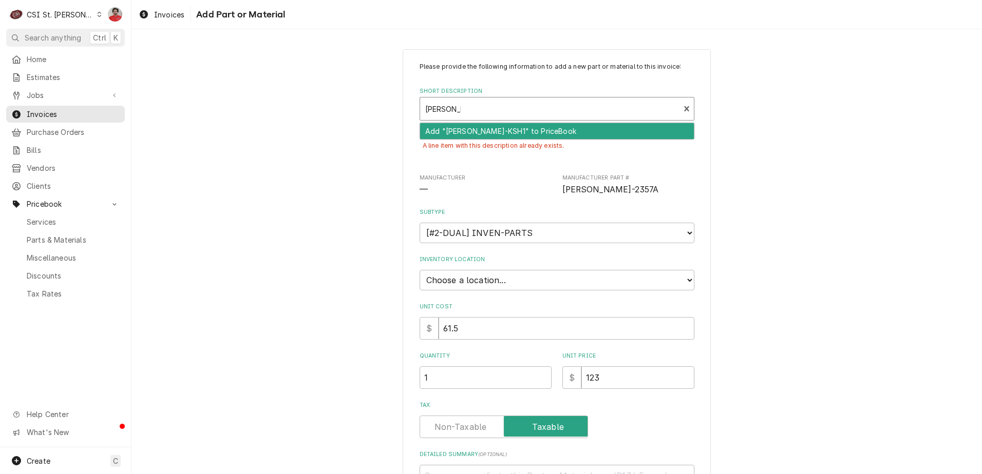
type input "SAL-KSH123"
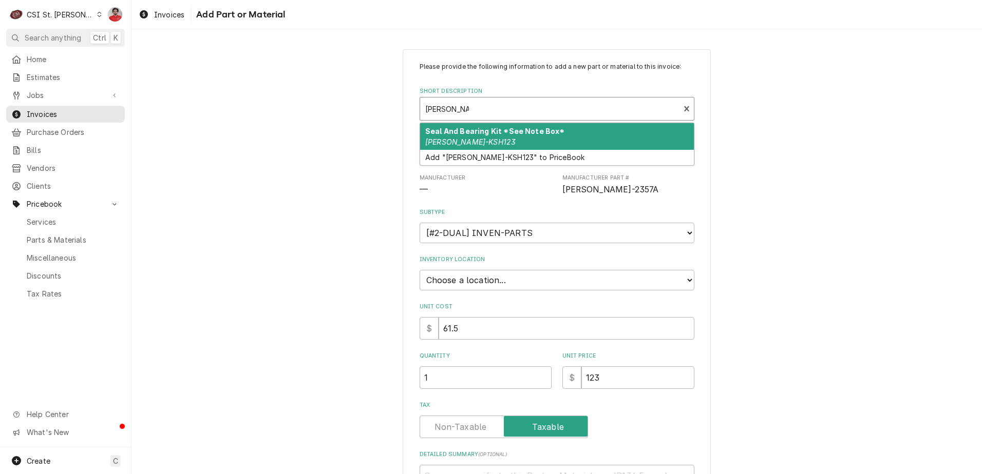
click at [507, 141] on div "Seal And Bearing Kit *See Note Box* SAL-KSH123" at bounding box center [557, 136] width 274 height 27
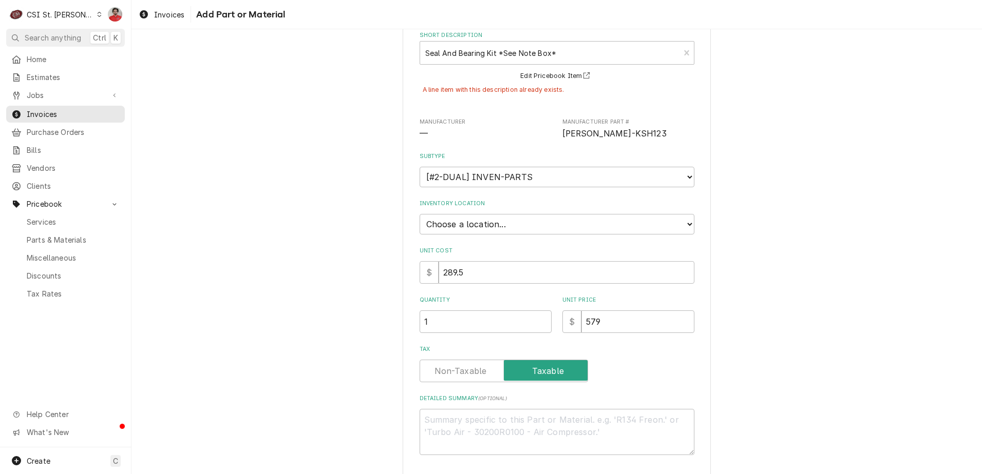
scroll to position [100, 0]
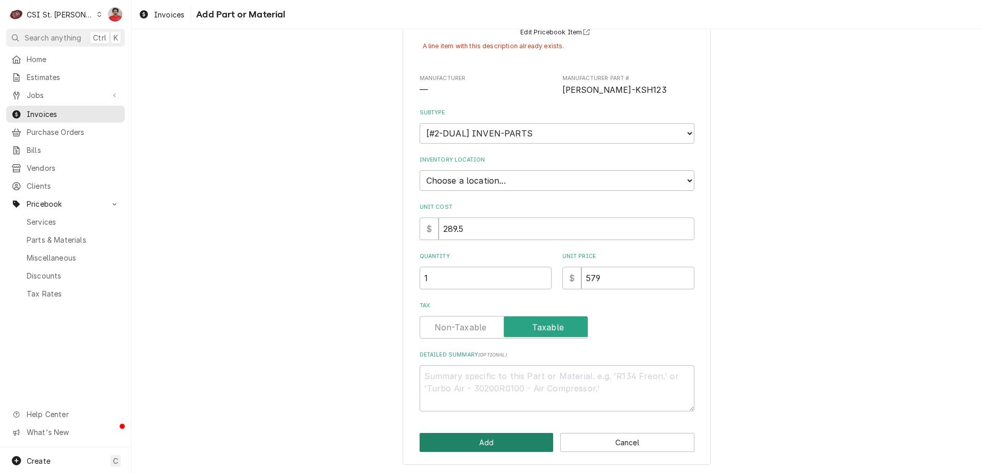
click at [499, 450] on button "Add" at bounding box center [487, 442] width 134 height 19
type textarea "x"
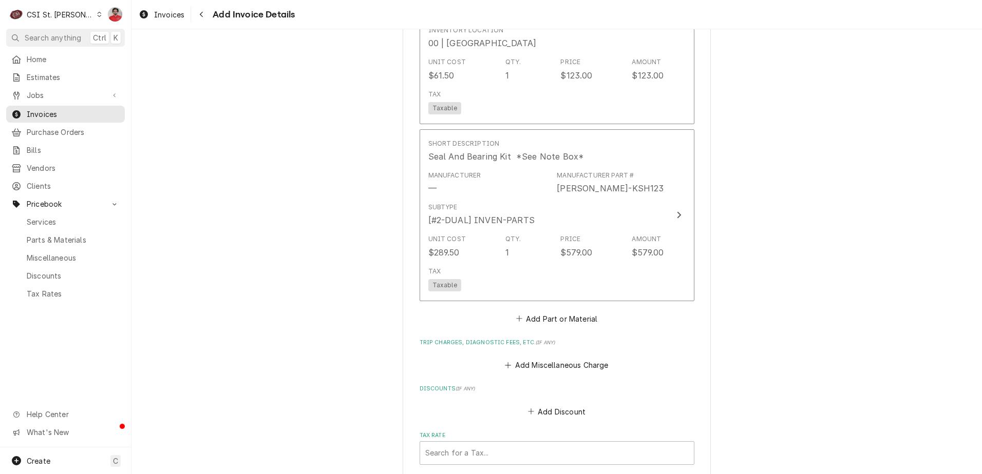
scroll to position [1085, 0]
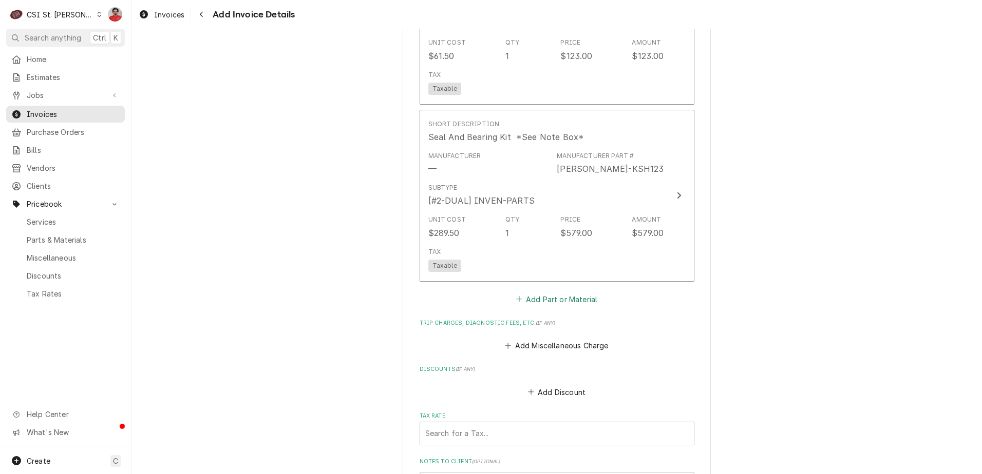
click at [517, 303] on button "Add Part or Material" at bounding box center [556, 299] width 85 height 14
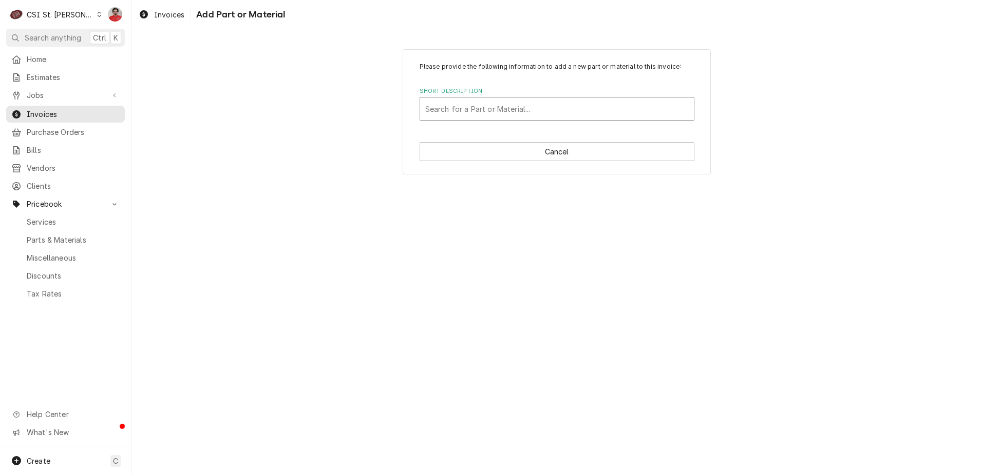
click at [474, 109] on div "Short Description" at bounding box center [556, 109] width 263 height 18
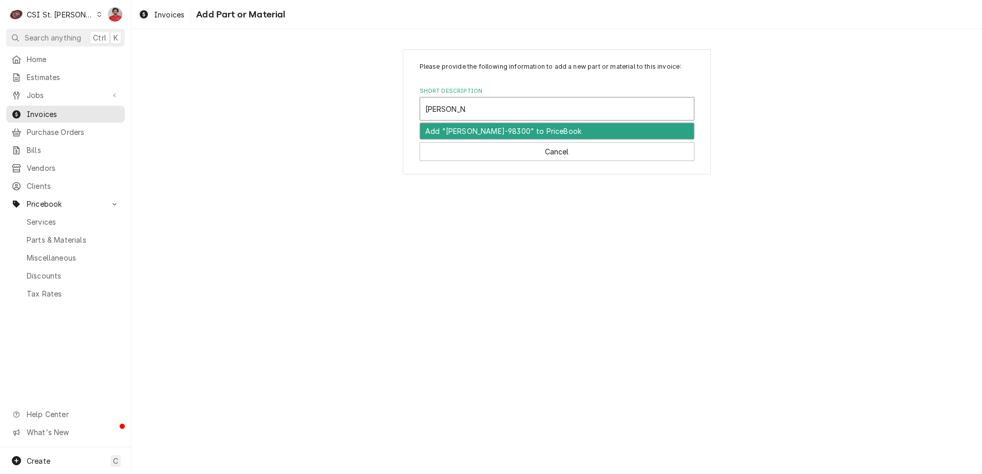
type input "SAL-983004"
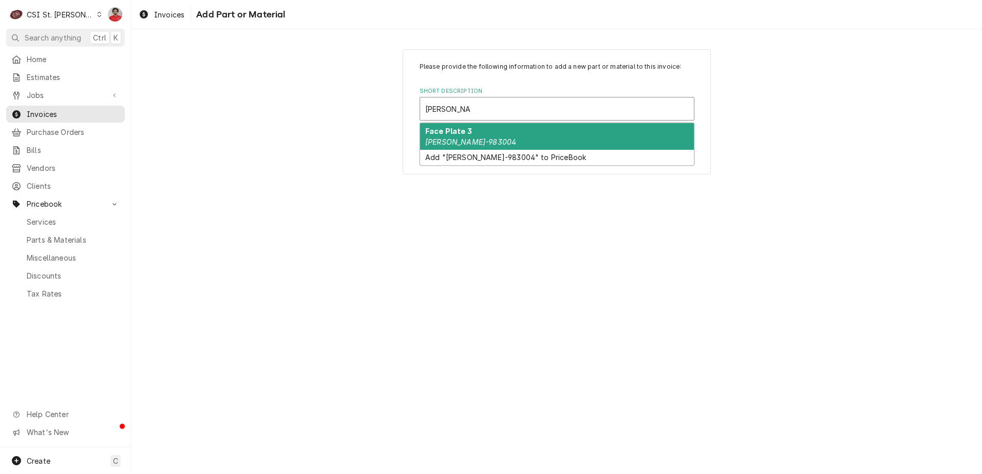
click at [475, 134] on div "Face Plate 3 SAL-983004" at bounding box center [557, 136] width 274 height 27
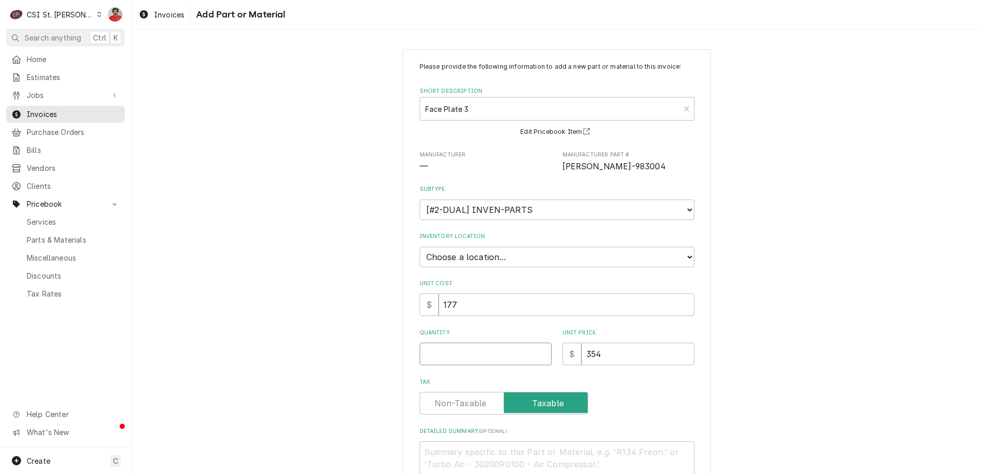
click at [488, 361] on input "Quantity" at bounding box center [486, 354] width 132 height 23
type textarea "x"
type input "1"
click at [499, 220] on select "Choose a subtype... [#2-DUAL] AFTERHRS-WH-CHG-2 [#2-DUAL] BEV-EQUIP [#2-DUAL] B…" at bounding box center [557, 210] width 275 height 21
click at [483, 203] on select "Choose a subtype... [#2-DUAL] AFTERHRS-WH-CHG-2 [#2-DUAL] BEV-EQUIP [#2-DUAL] B…" at bounding box center [557, 210] width 275 height 21
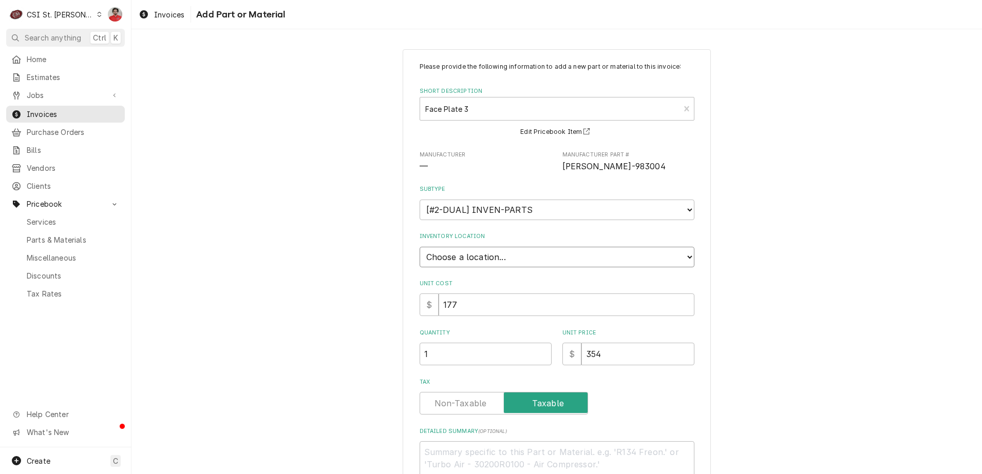
click at [485, 260] on select "Choose a location... 00 | STL WAREHOUSE 01 | CHUCK WAMBOLDT V#93 01 | COURTNEY …" at bounding box center [557, 257] width 275 height 21
select select "1370"
click at [420, 247] on select "Choose a location... 00 | STL WAREHOUSE 01 | CHUCK WAMBOLDT V#93 01 | COURTNEY …" at bounding box center [557, 257] width 275 height 21
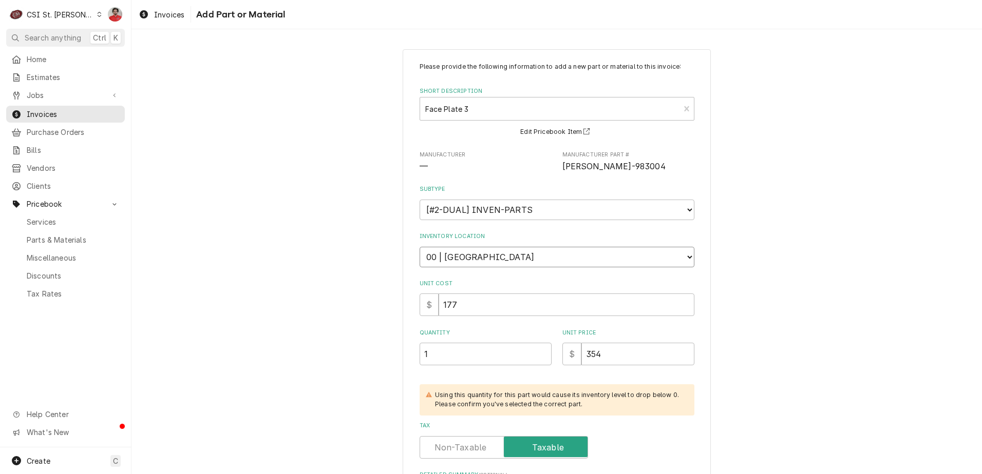
scroll to position [120, 0]
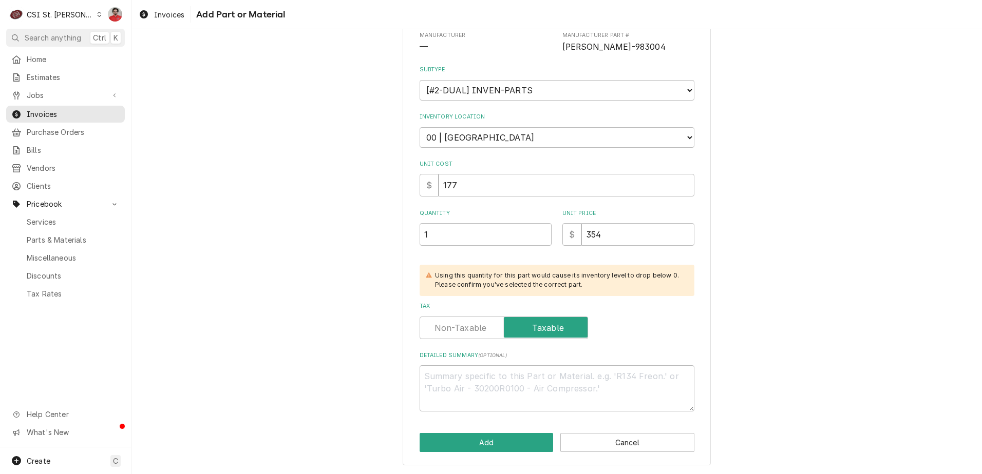
click at [499, 433] on div "Please provide the following information to add a new part or material to this …" at bounding box center [557, 198] width 308 height 536
click at [497, 442] on button "Add" at bounding box center [487, 442] width 134 height 19
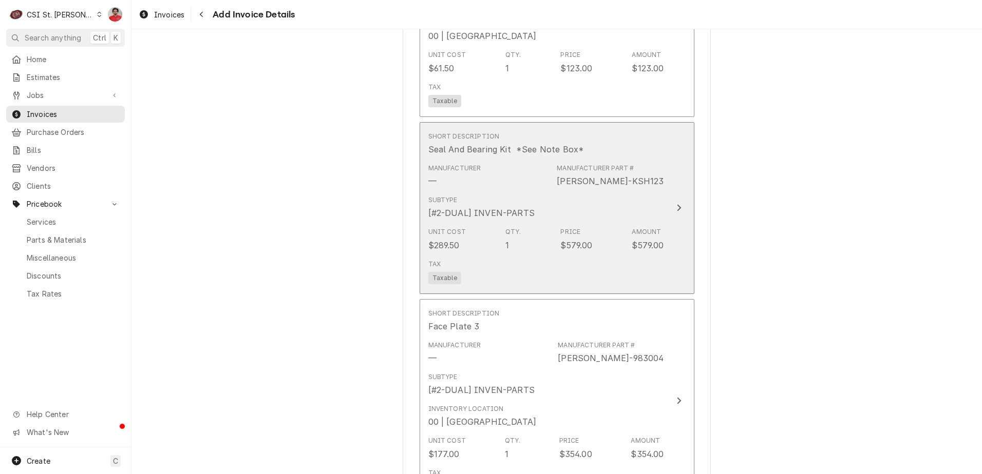
scroll to position [1106, 0]
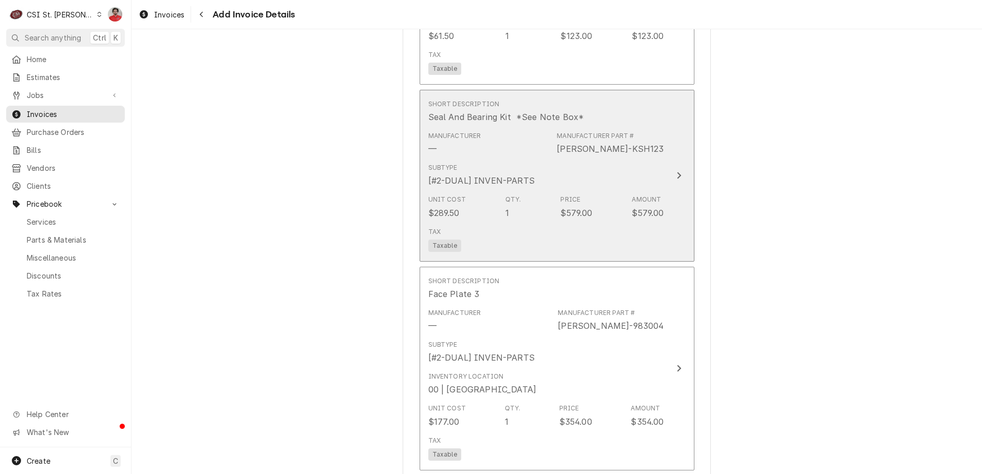
click at [520, 205] on div "Unit Cost $289.50 Qty. 1 Price $579.00 Amount $579.00" at bounding box center [546, 207] width 236 height 32
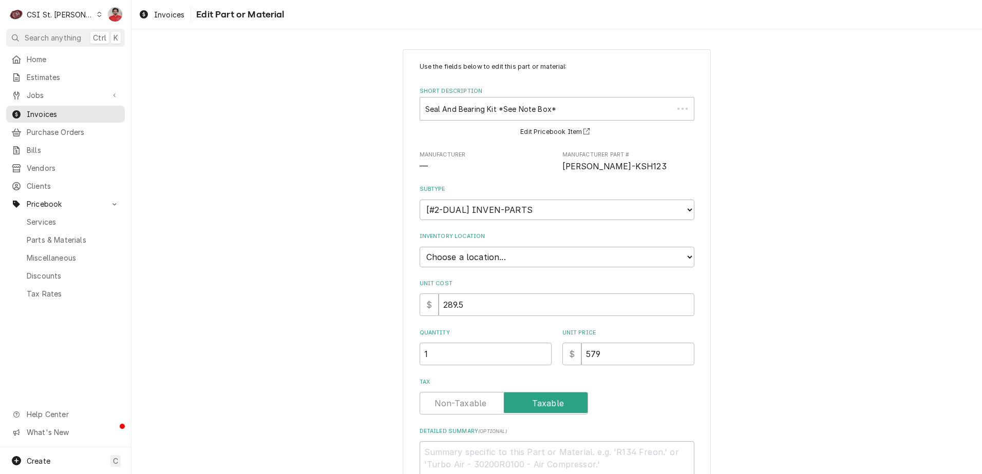
type textarea "x"
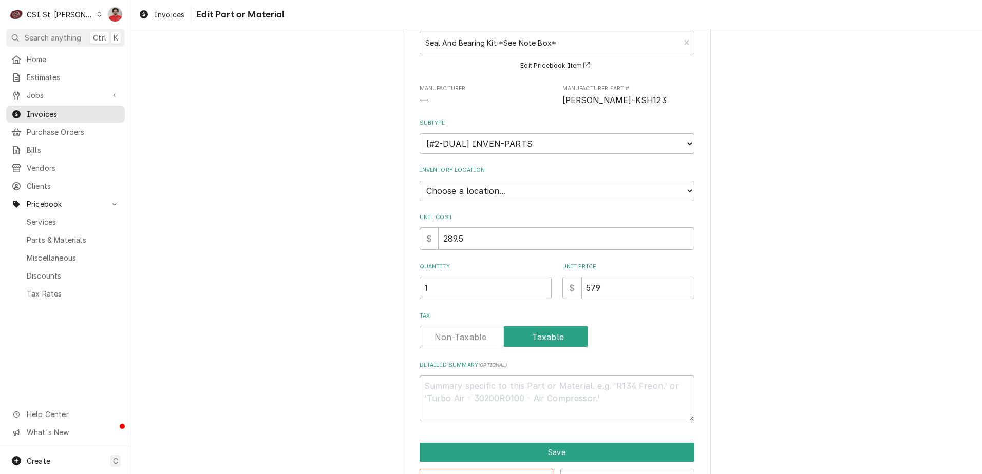
scroll to position [102, 0]
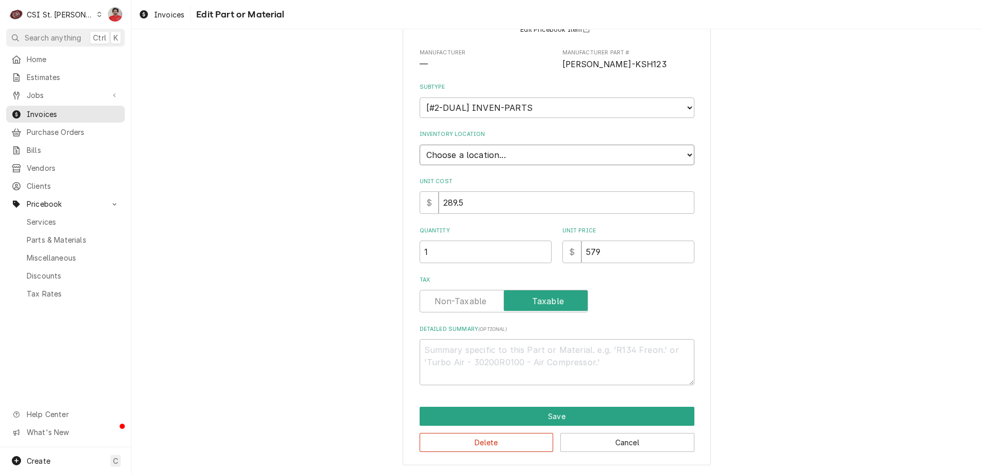
click at [503, 161] on select "Choose a location... 00 | STL WAREHOUSE 01 | CHUCK WAMBOLDT V#93 01 | COURTNEY …" at bounding box center [557, 155] width 275 height 21
select select "1370"
click at [420, 145] on select "Choose a location... 00 | STL WAREHOUSE 01 | CHUCK WAMBOLDT V#93 01 | COURTNEY …" at bounding box center [557, 155] width 275 height 21
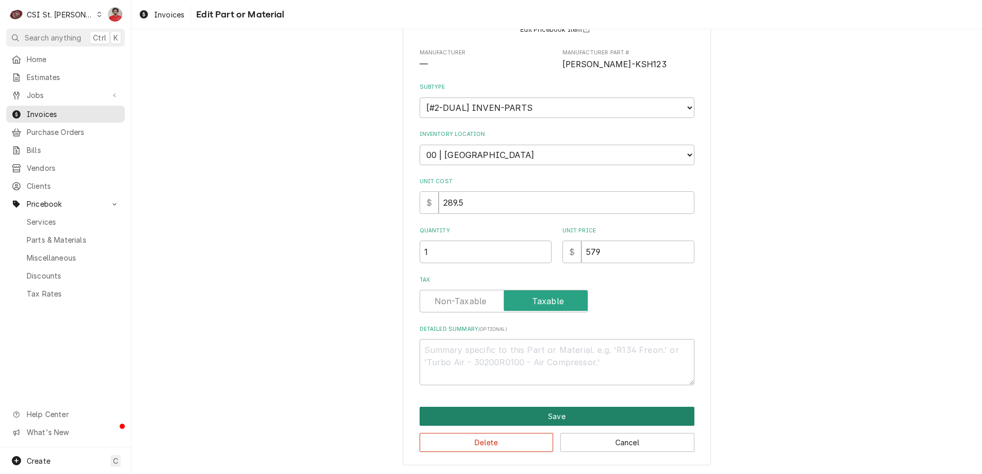
click at [515, 414] on button "Save" at bounding box center [557, 416] width 275 height 19
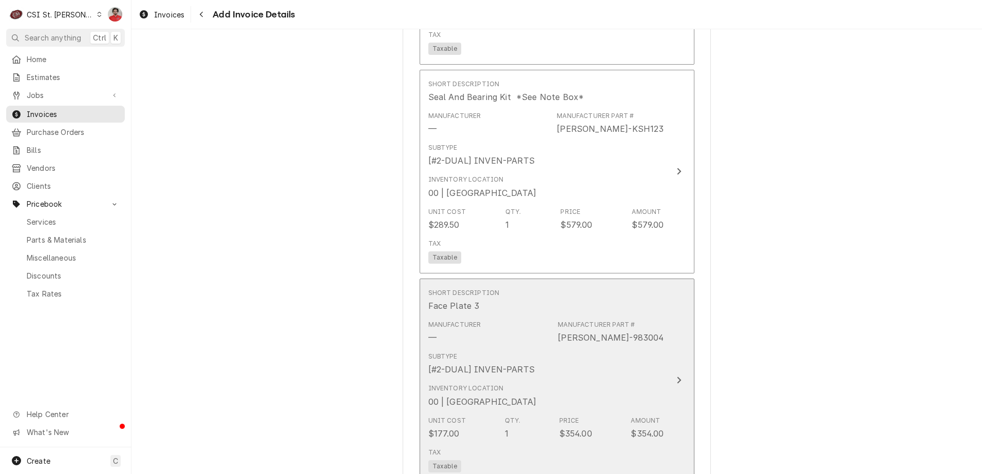
scroll to position [1588, 0]
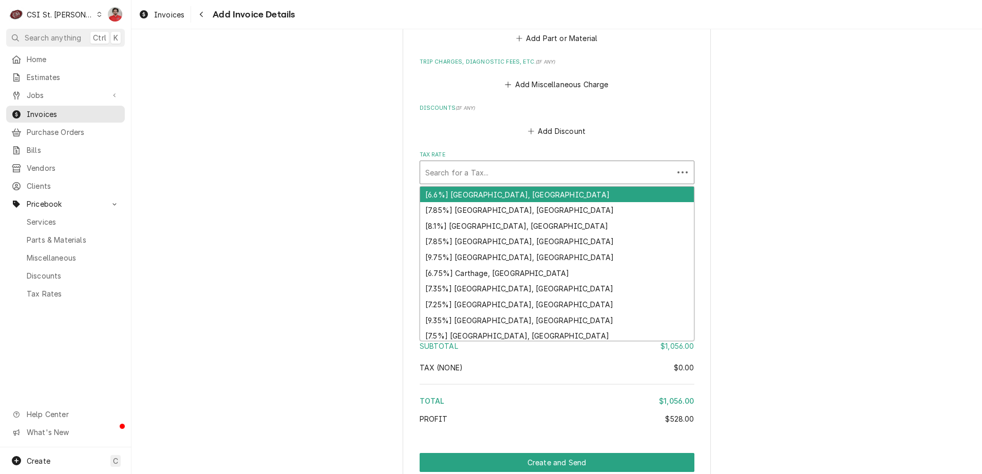
click at [466, 170] on div "Tax Rate" at bounding box center [546, 172] width 243 height 18
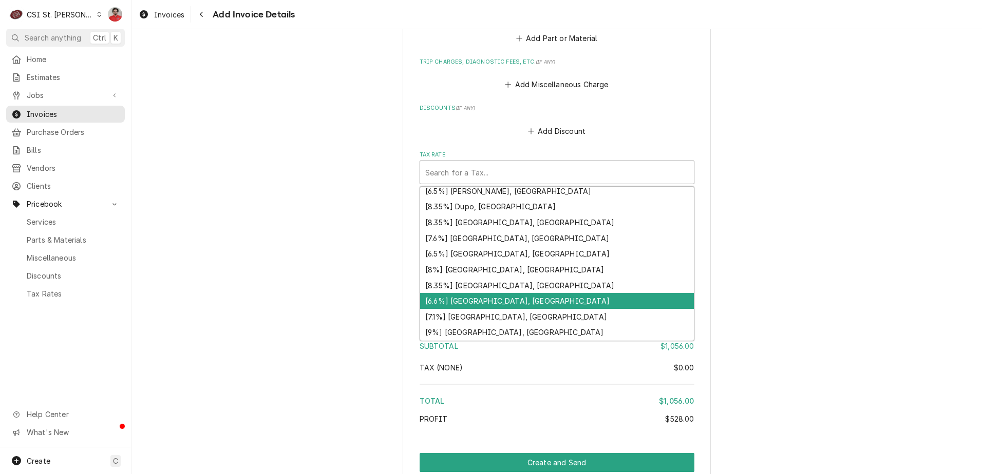
scroll to position [318, 0]
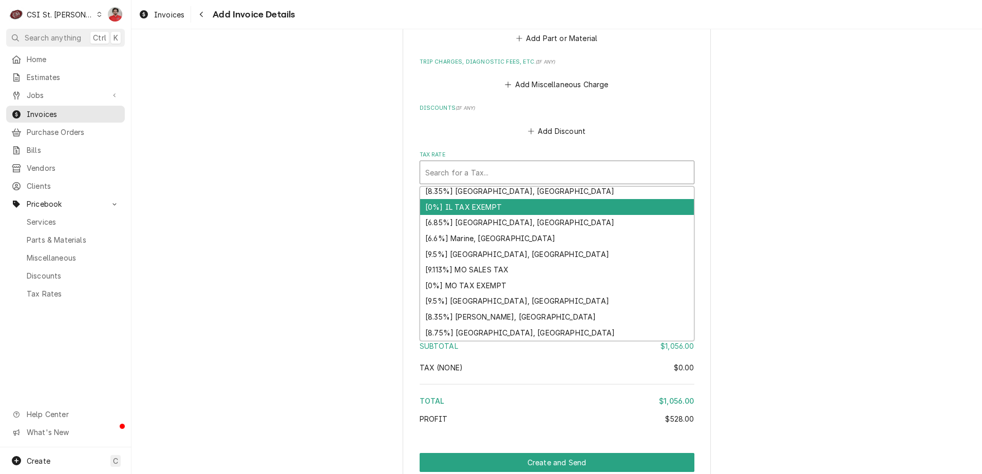
click at [481, 207] on div "[0%] IL TAX EXEMPT" at bounding box center [557, 207] width 274 height 16
type textarea "x"
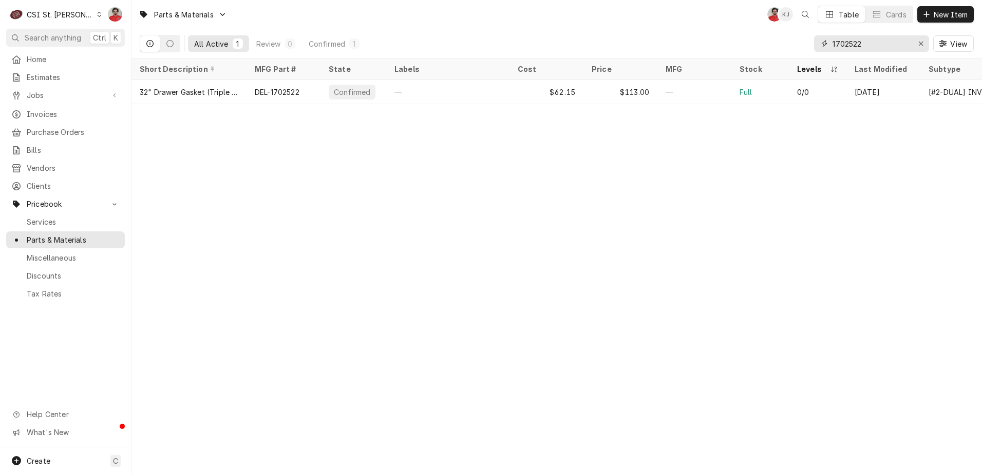
drag, startPoint x: 864, startPoint y: 45, endPoint x: 600, endPoint y: 54, distance: 264.6
click at [600, 54] on div "All Active 1 Review 0 Confirmed 1 1702522 View" at bounding box center [557, 43] width 834 height 29
type input "face plate 3"
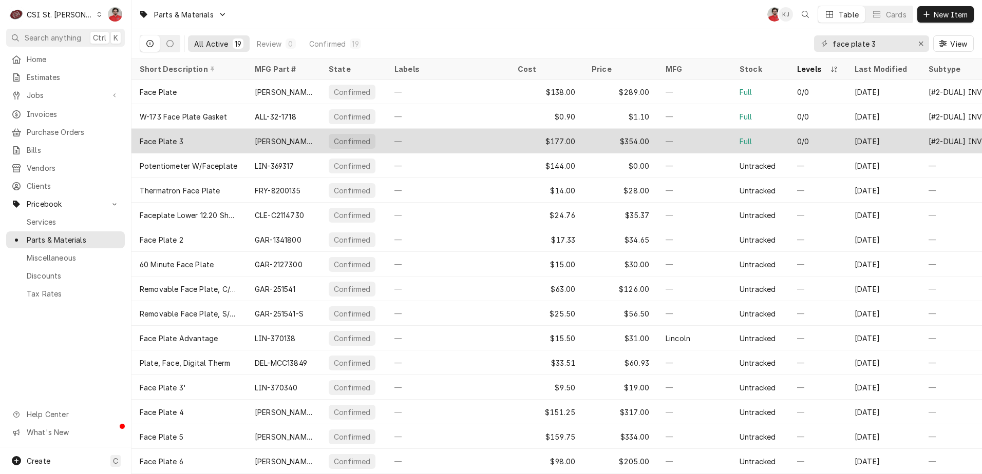
click at [398, 143] on div "—" at bounding box center [447, 141] width 123 height 25
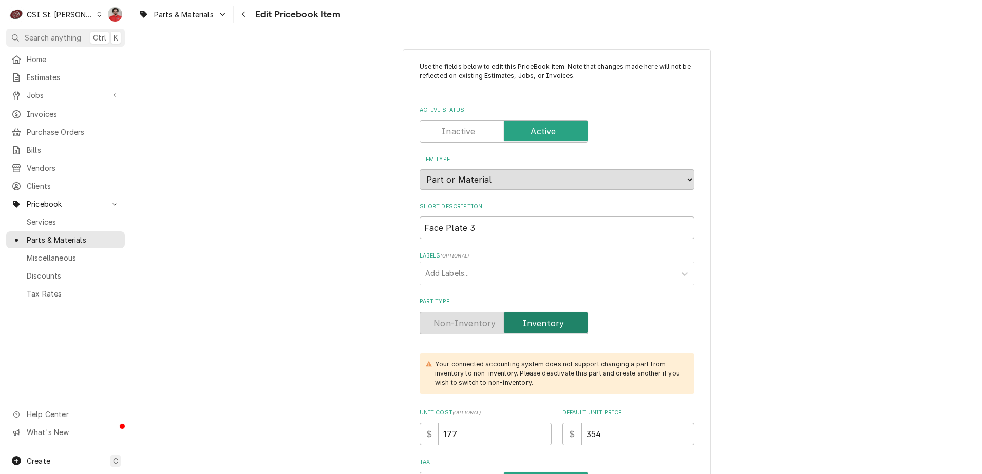
type textarea "x"
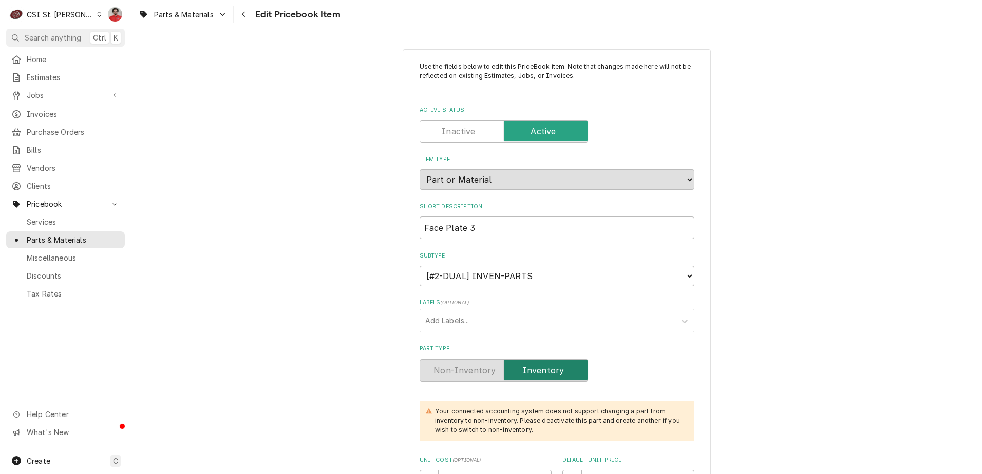
scroll to position [308, 0]
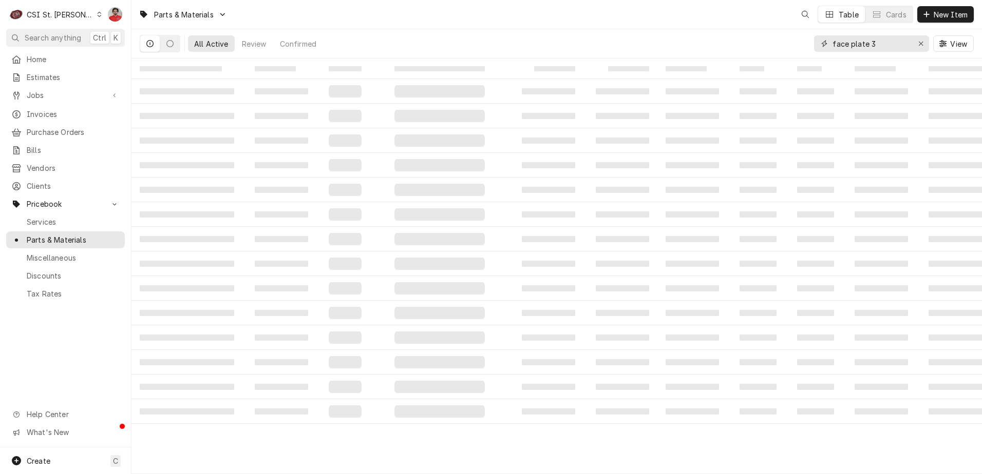
drag, startPoint x: 892, startPoint y: 41, endPoint x: 662, endPoint y: 40, distance: 230.0
click at [662, 41] on div "All Active Review Confirmed face plate 3 View" at bounding box center [557, 43] width 834 height 29
type input "h"
type input "y"
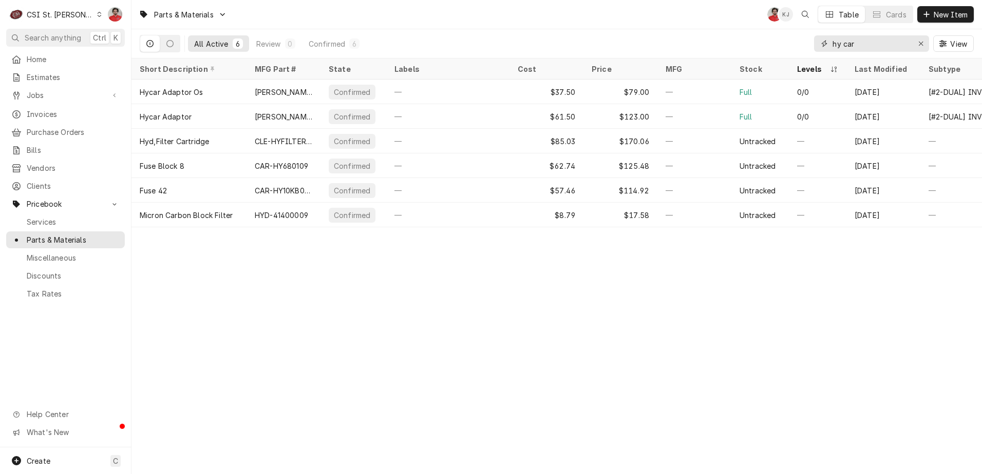
drag, startPoint x: 866, startPoint y: 46, endPoint x: 754, endPoint y: 47, distance: 112.5
click at [756, 48] on div "All Active 6 Review 0 Confirmed 6 hy car View" at bounding box center [557, 43] width 834 height 29
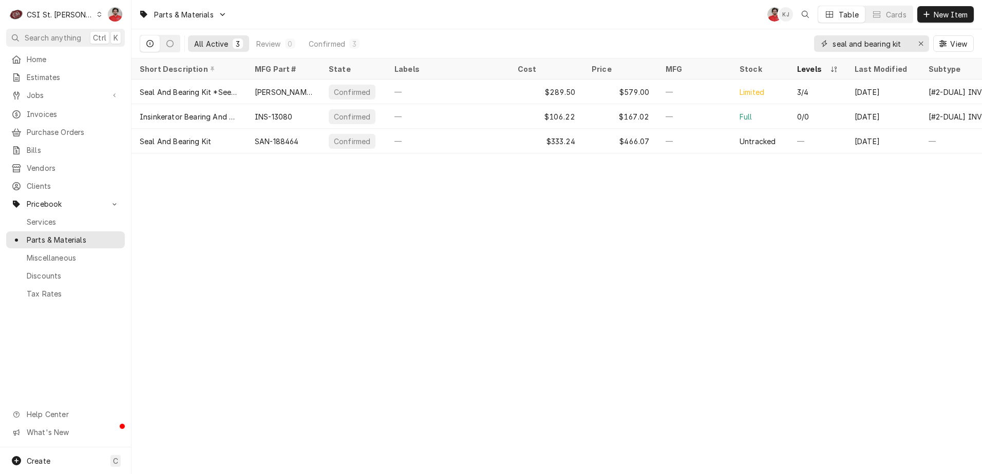
drag, startPoint x: 904, startPoint y: 44, endPoint x: 671, endPoint y: 44, distance: 232.6
click at [671, 44] on div "All Active 3 Review 0 Confirmed 3 seal and bearing kit View" at bounding box center [557, 43] width 834 height 29
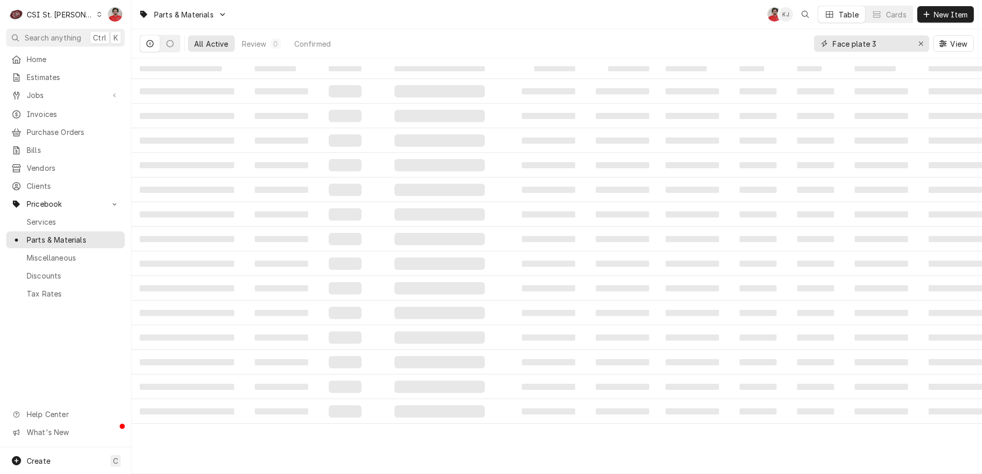
type input "Face plate 3"
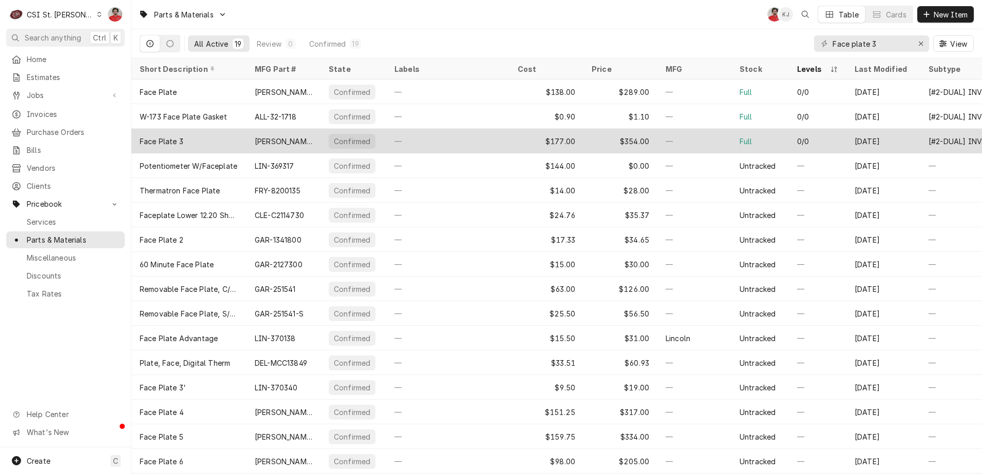
click at [209, 139] on div "Face Plate 3" at bounding box center [188, 141] width 115 height 25
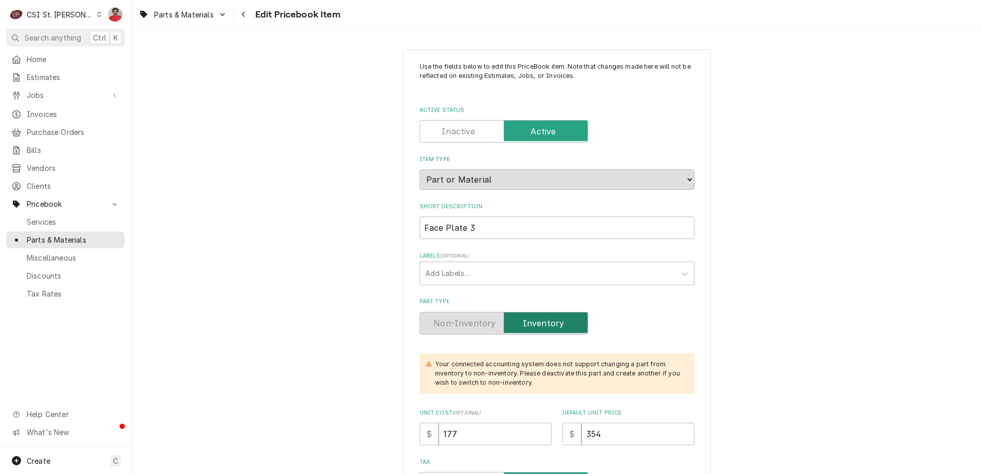
type textarea "x"
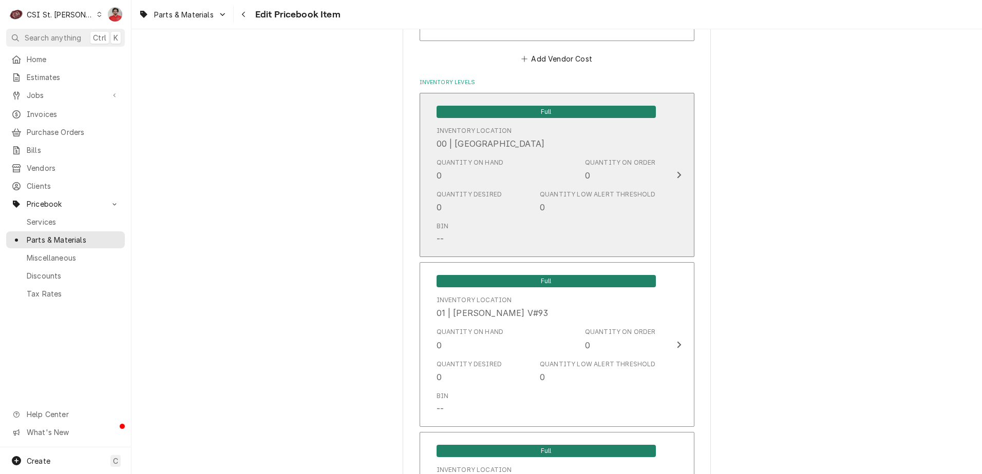
scroll to position [513, 0]
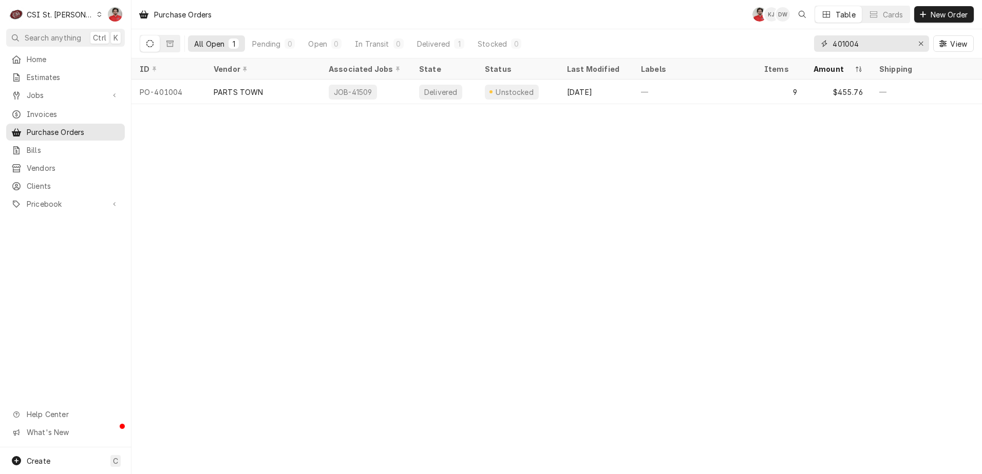
drag, startPoint x: 872, startPoint y: 41, endPoint x: 718, endPoint y: 45, distance: 154.6
click at [718, 45] on div "All Open 1 Pending 0 Open 0 In Transit 0 Delivered 1 Stocked 0 401004 View" at bounding box center [557, 43] width 834 height 29
type input "400751"
